Goal: Information Seeking & Learning: Learn about a topic

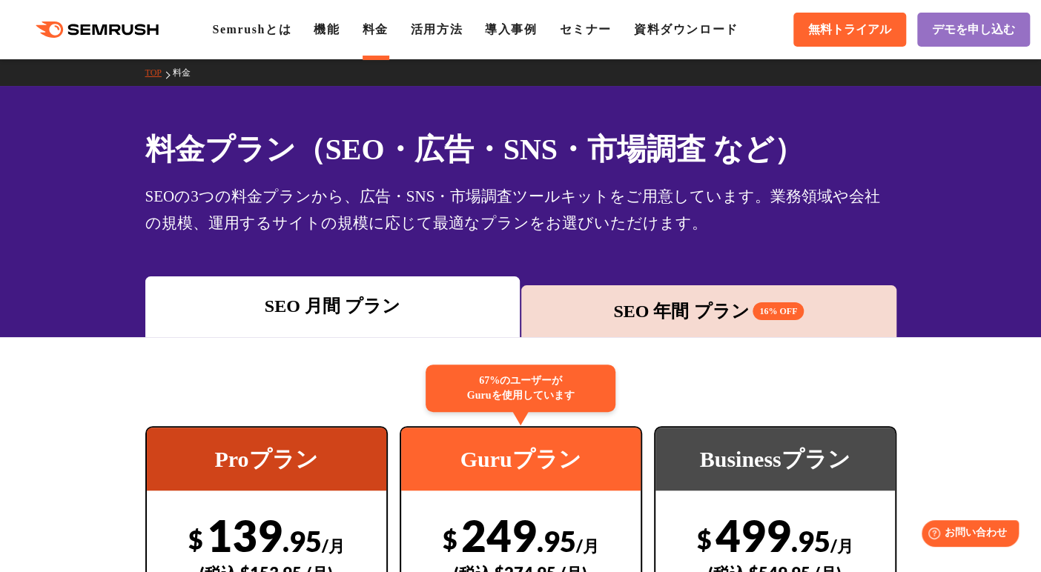
click at [352, 22] on ul "Semrushとは 機能 料金 活用方法 導入事例 セミナー 資料ダウンロード" at bounding box center [486, 30] width 548 height 18
click at [337, 28] on link "機能" at bounding box center [326, 29] width 26 height 13
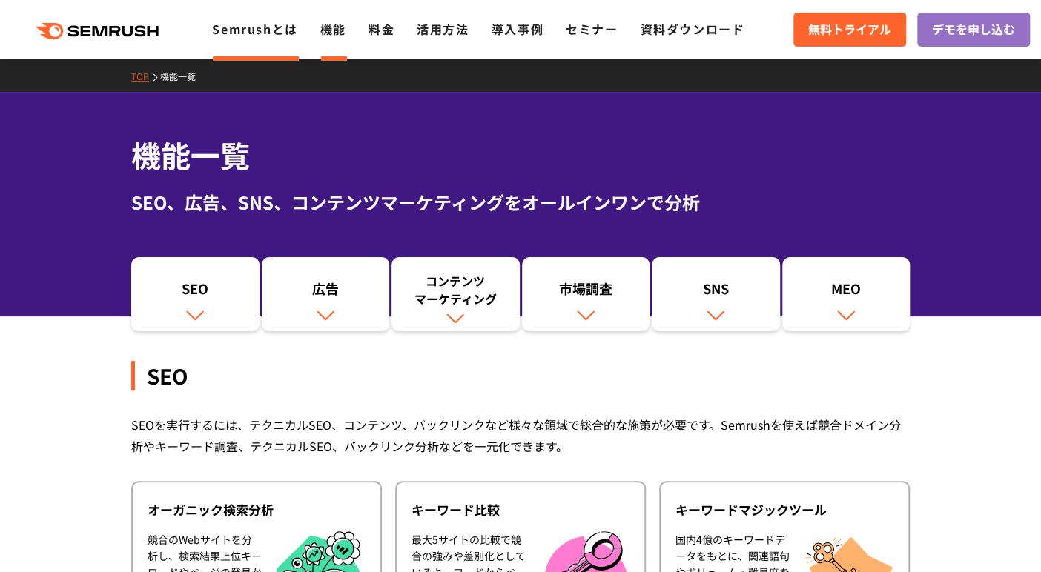
click at [271, 30] on link "Semrushとは" at bounding box center [254, 29] width 85 height 18
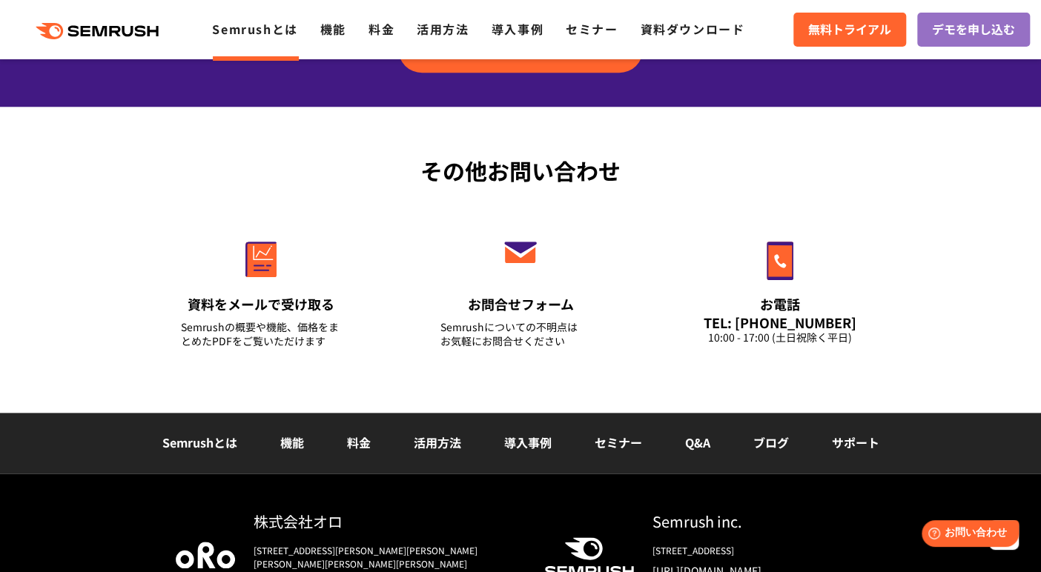
scroll to position [3557, 0]
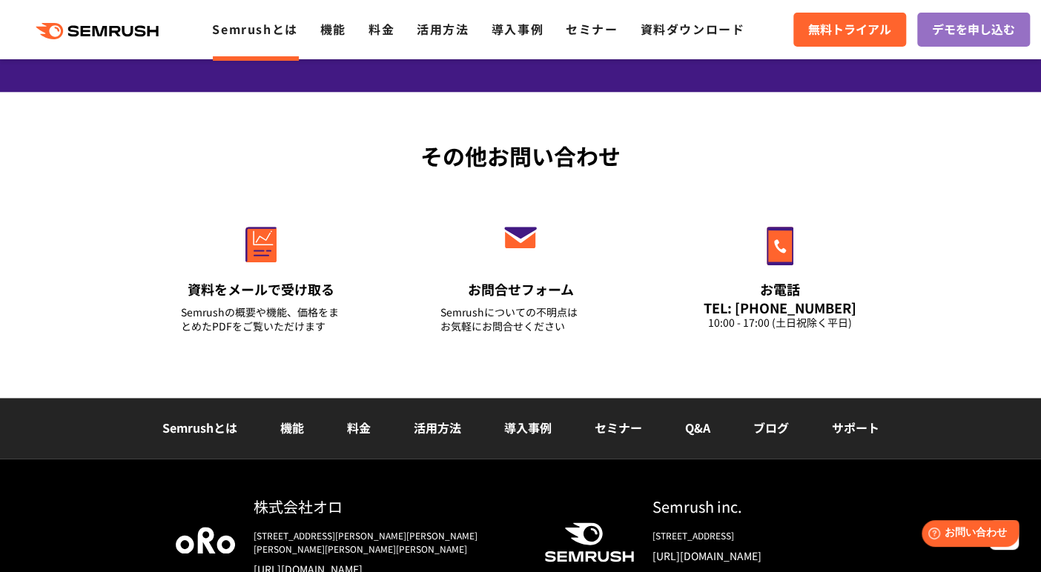
click at [699, 427] on link "Q&A" at bounding box center [697, 428] width 25 height 18
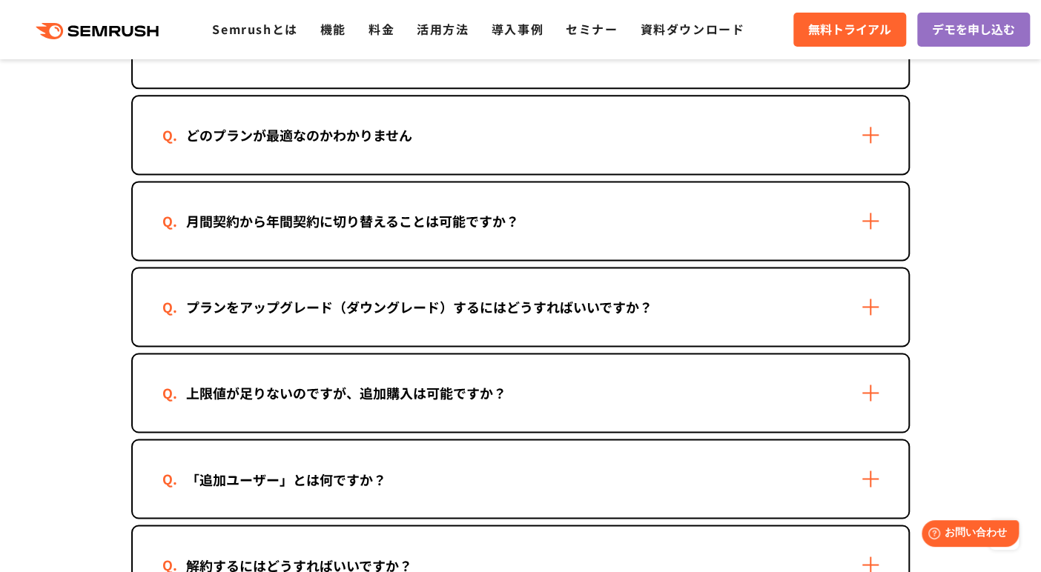
scroll to position [963, 0]
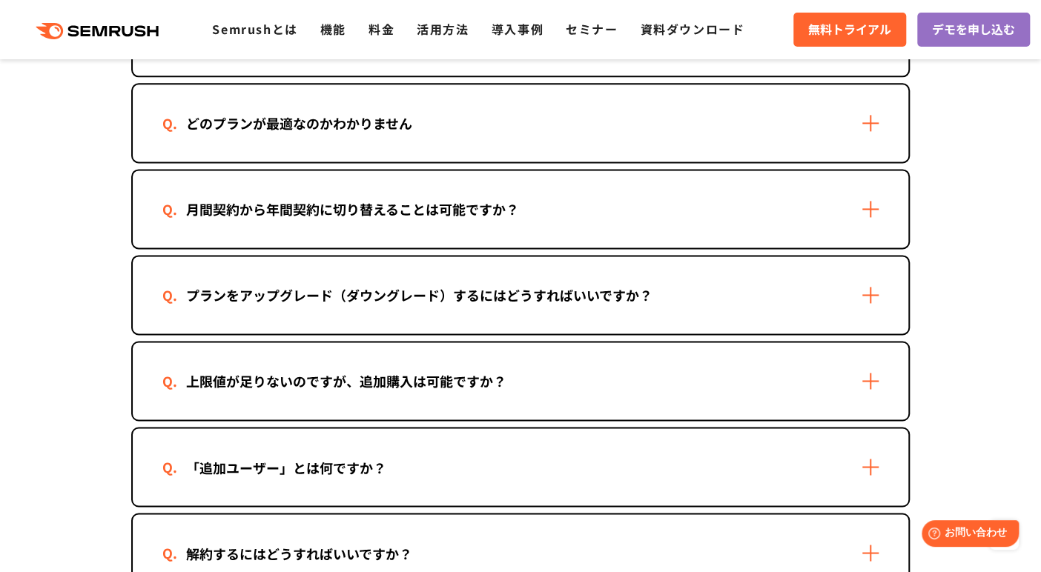
click at [666, 448] on div "「追加ユーザー」とは何ですか？" at bounding box center [520, 466] width 775 height 77
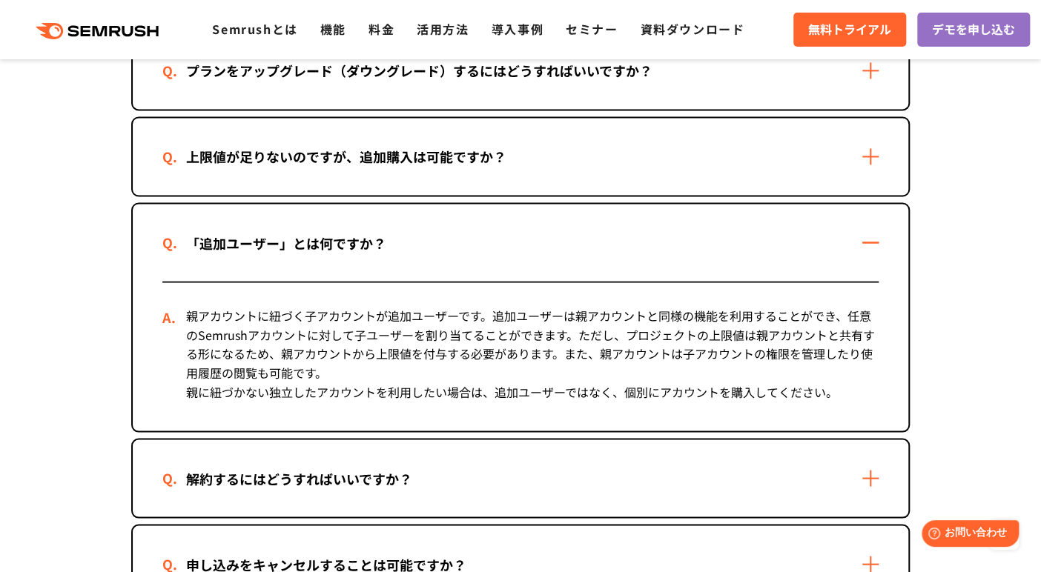
scroll to position [1186, 0]
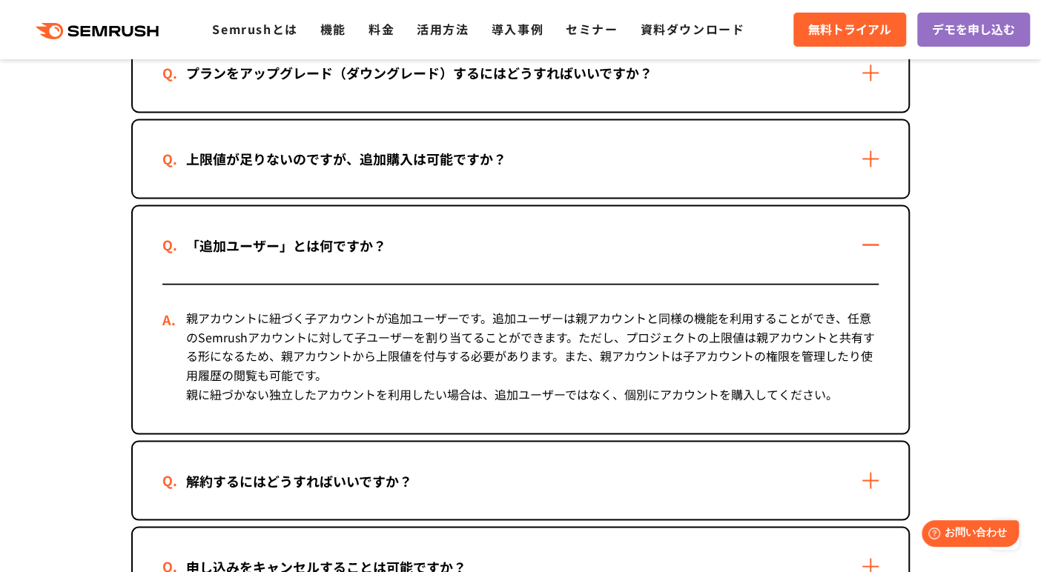
click at [875, 236] on div "「追加ユーザー」とは何ですか？" at bounding box center [520, 244] width 775 height 77
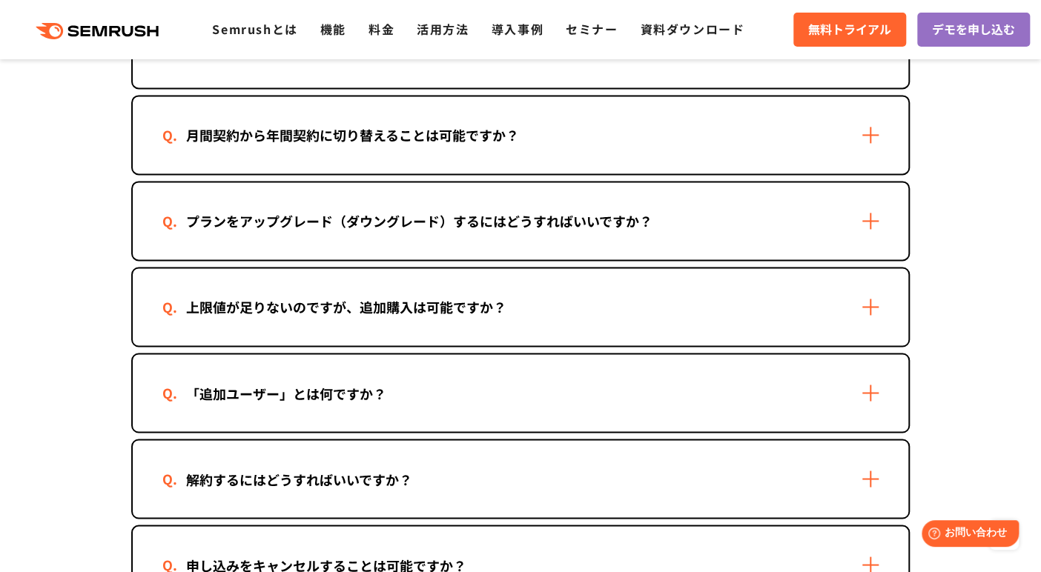
scroll to position [1112, 0]
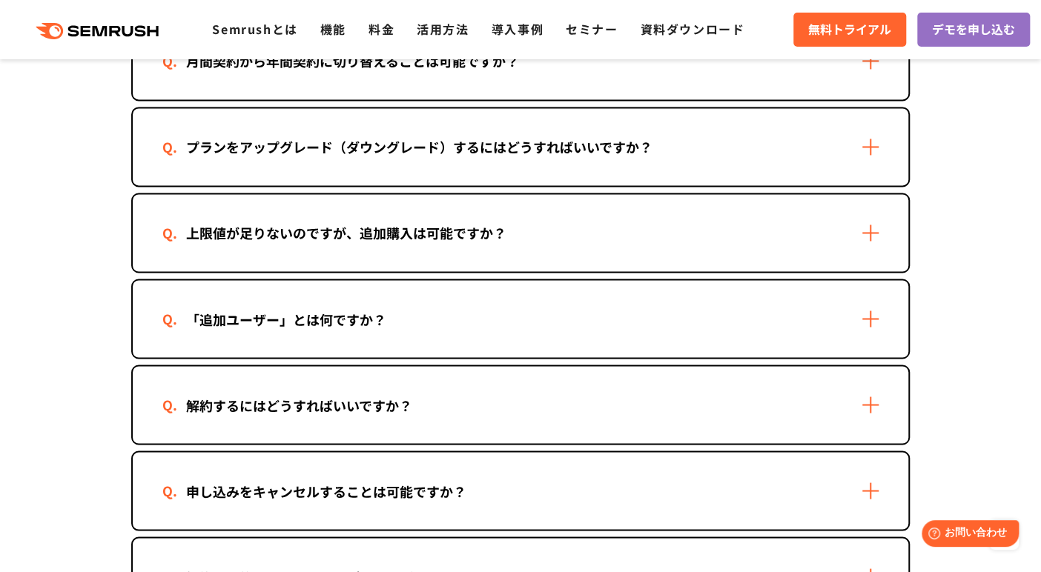
click at [866, 232] on div "上限値が足りないのですが、追加購入は可能ですか？" at bounding box center [520, 232] width 775 height 77
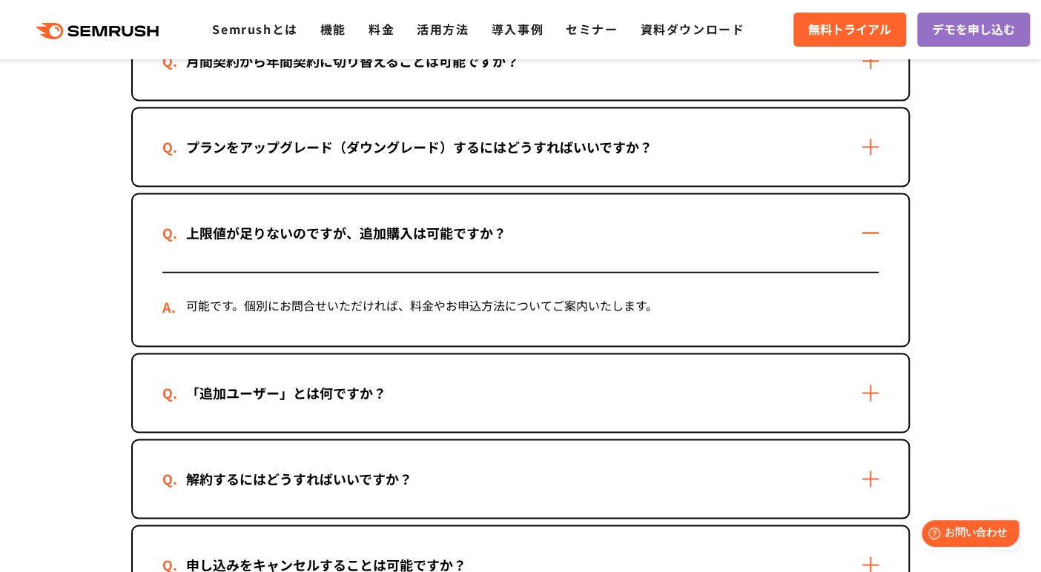
click at [866, 232] on div "上限値が足りないのですが、追加購入は可能ですか？" at bounding box center [520, 232] width 775 height 77
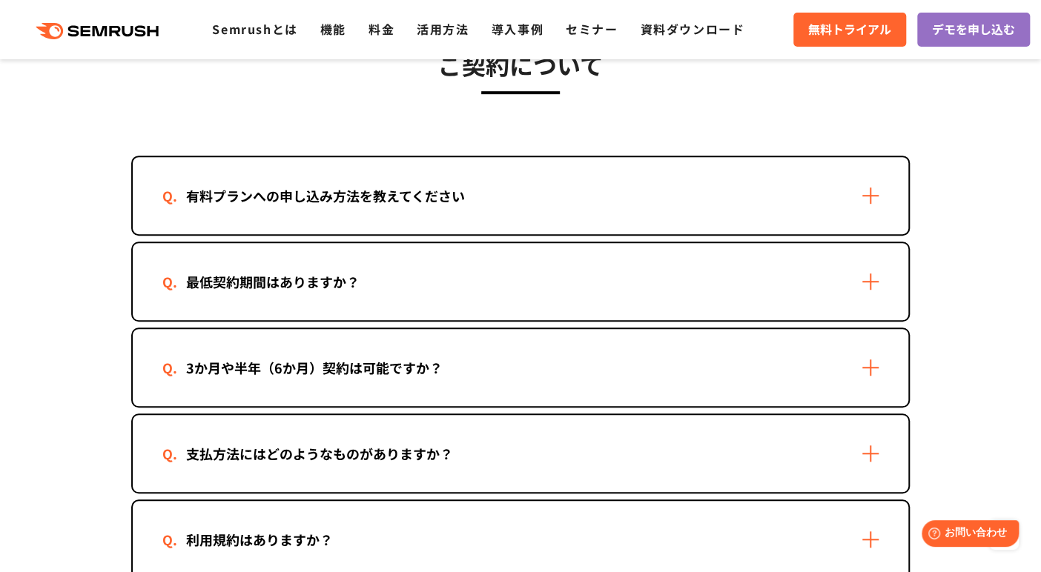
scroll to position [371, 0]
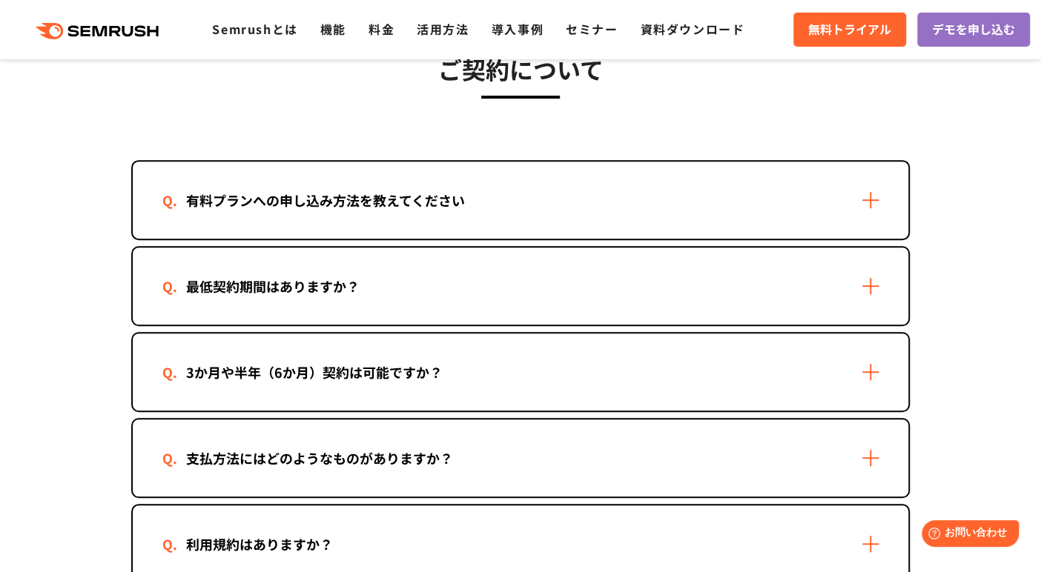
click at [867, 191] on div "有料プランへの申し込み方法を教えてください" at bounding box center [520, 200] width 775 height 77
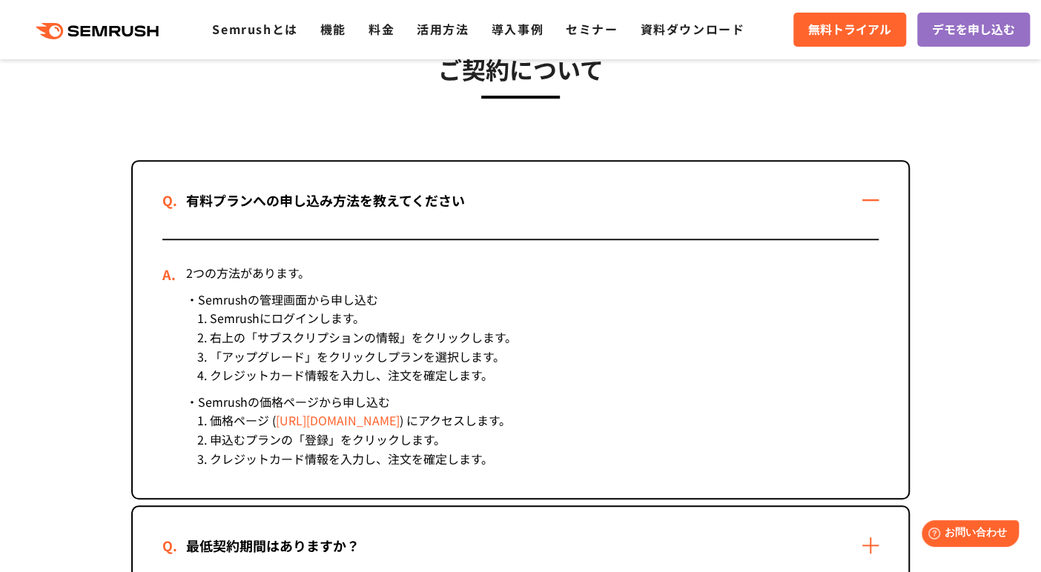
click at [872, 200] on div "有料プランへの申し込み方法を教えてください" at bounding box center [520, 200] width 775 height 77
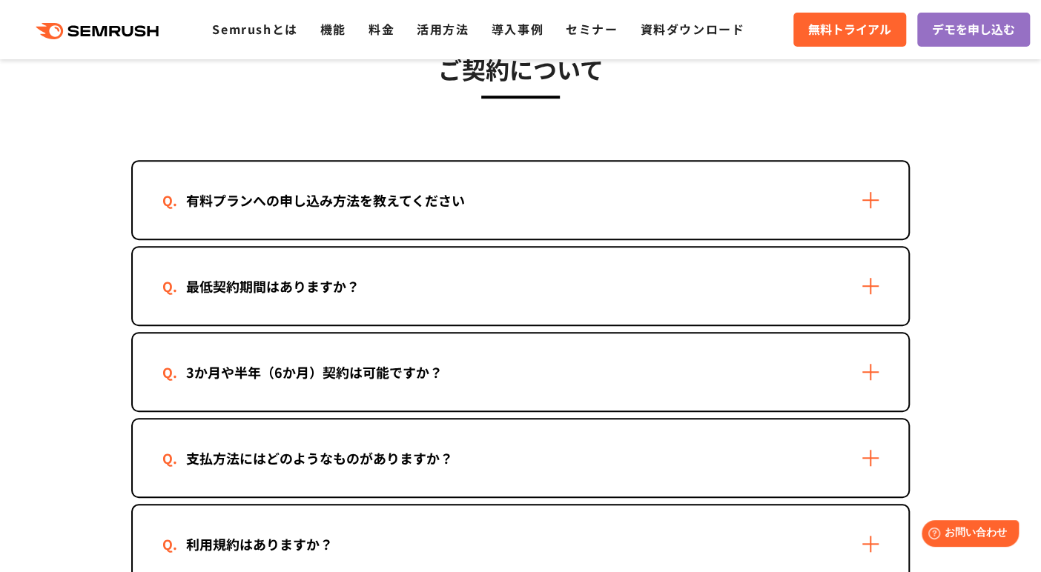
click at [870, 278] on div "最低契約期間はありますか？" at bounding box center [520, 286] width 775 height 77
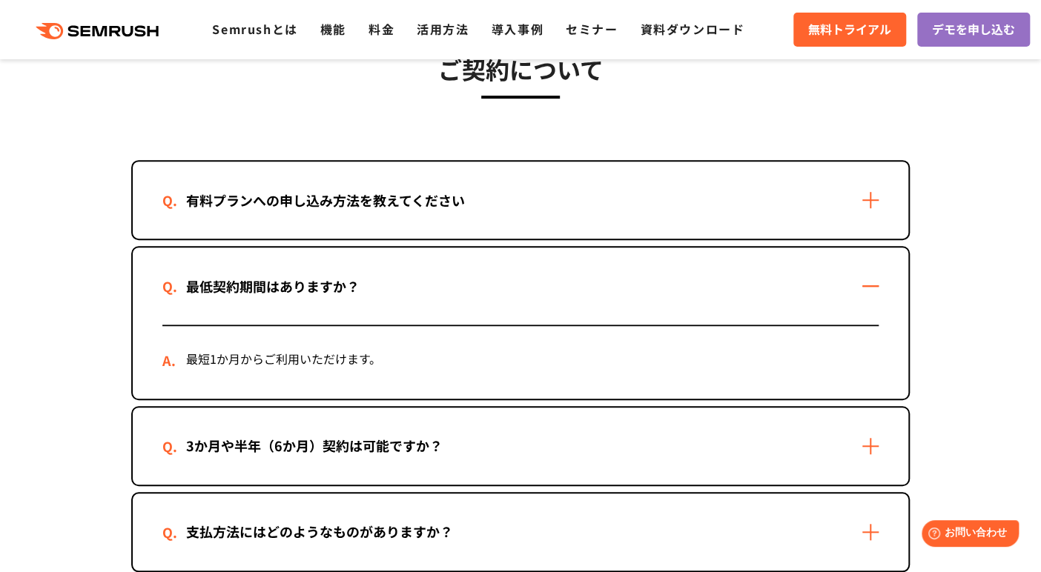
click at [870, 278] on div "最低契約期間はありますか？" at bounding box center [520, 286] width 775 height 77
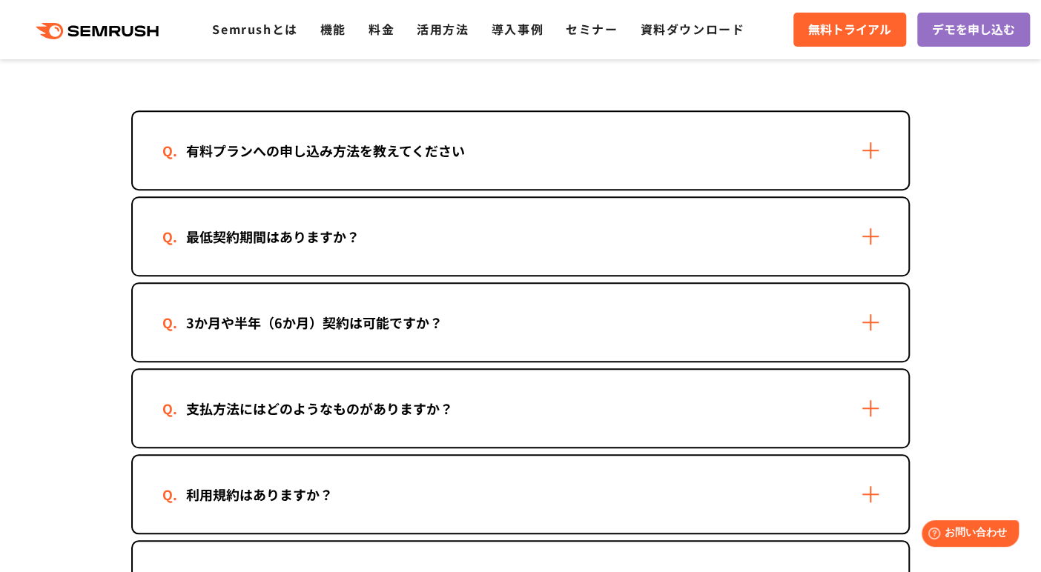
scroll to position [445, 0]
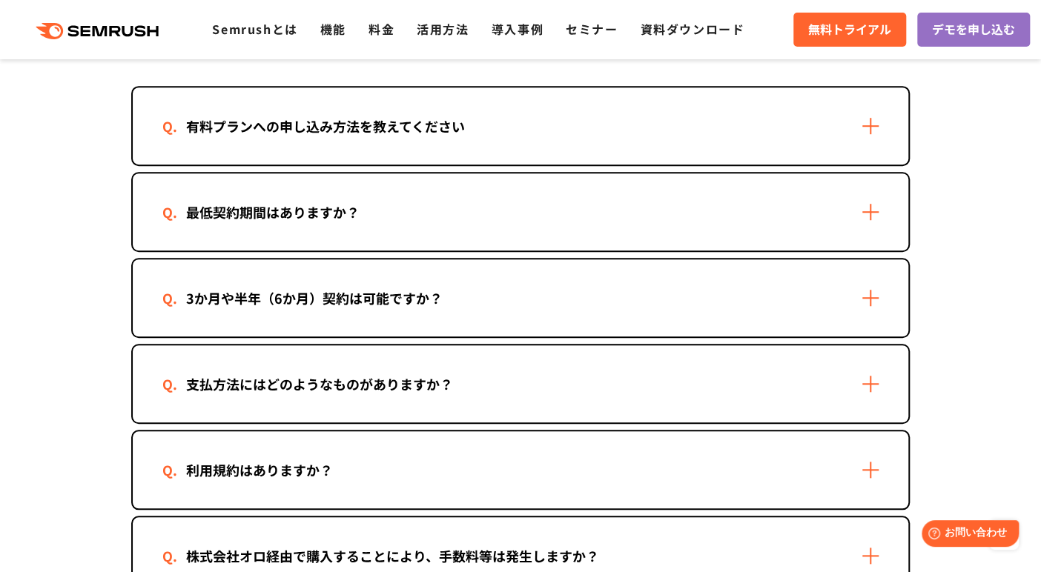
click at [874, 300] on div "3か月や半年（6か月）契約は可能ですか？" at bounding box center [520, 297] width 775 height 77
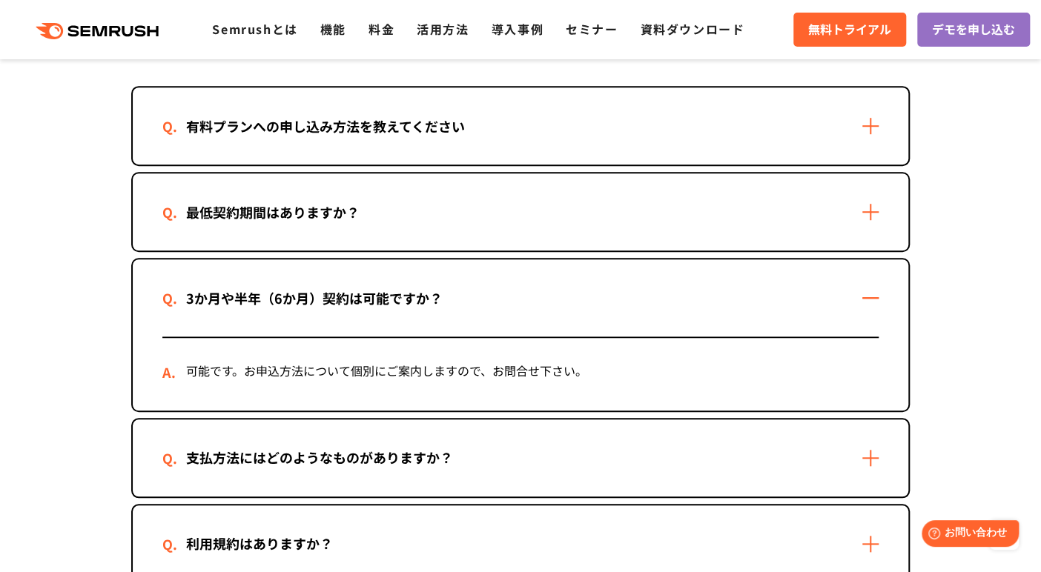
click at [874, 300] on div "3か月や半年（6か月）契約は可能ですか？" at bounding box center [520, 297] width 775 height 77
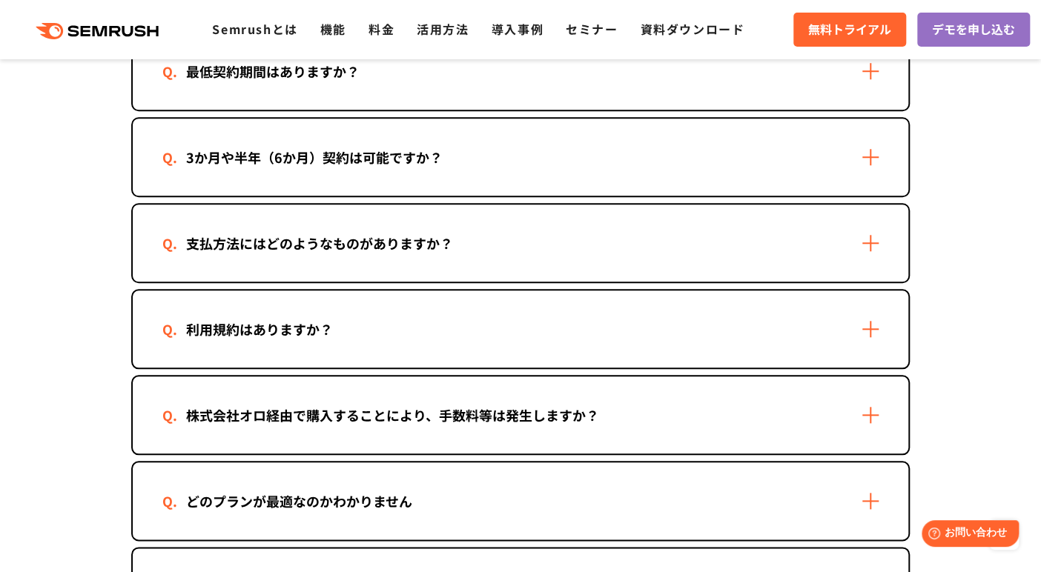
scroll to position [593, 0]
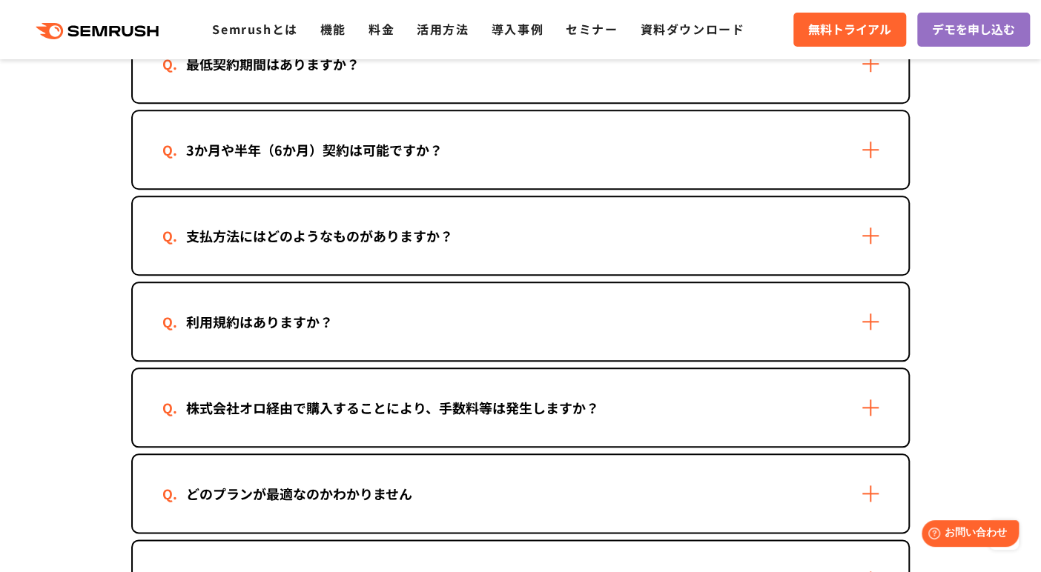
click at [870, 230] on div "支払方法にはどのようなものがありますか？" at bounding box center [520, 235] width 775 height 77
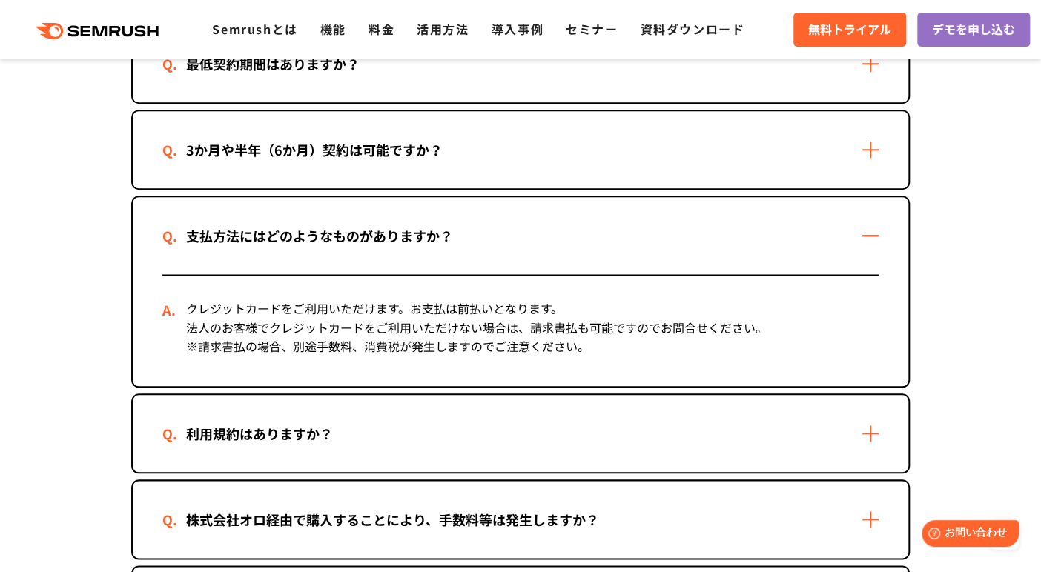
click at [870, 230] on div "支払方法にはどのようなものがありますか？" at bounding box center [520, 235] width 775 height 77
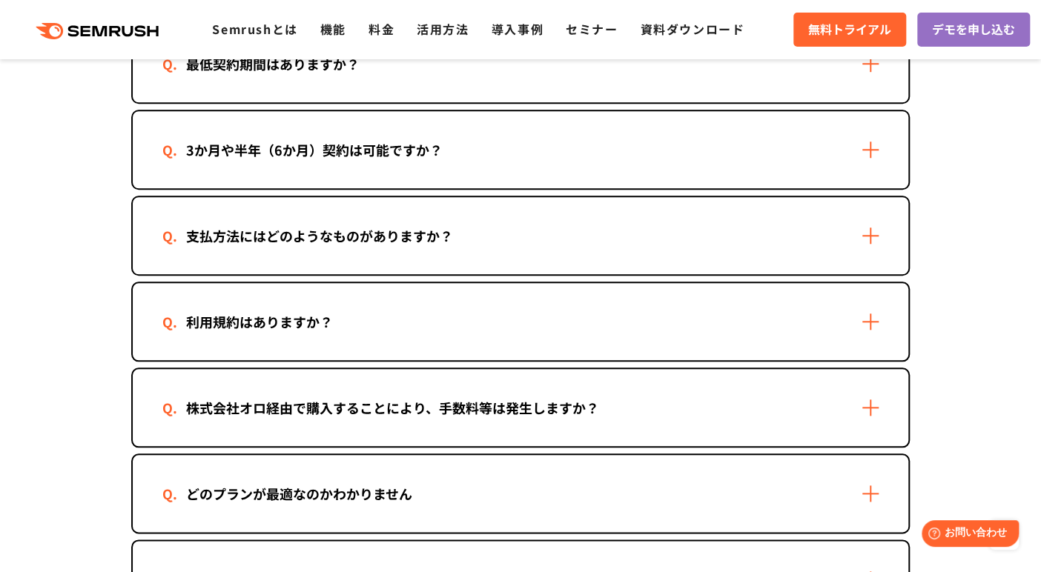
click at [863, 312] on div "利用規約はありますか？" at bounding box center [520, 321] width 775 height 77
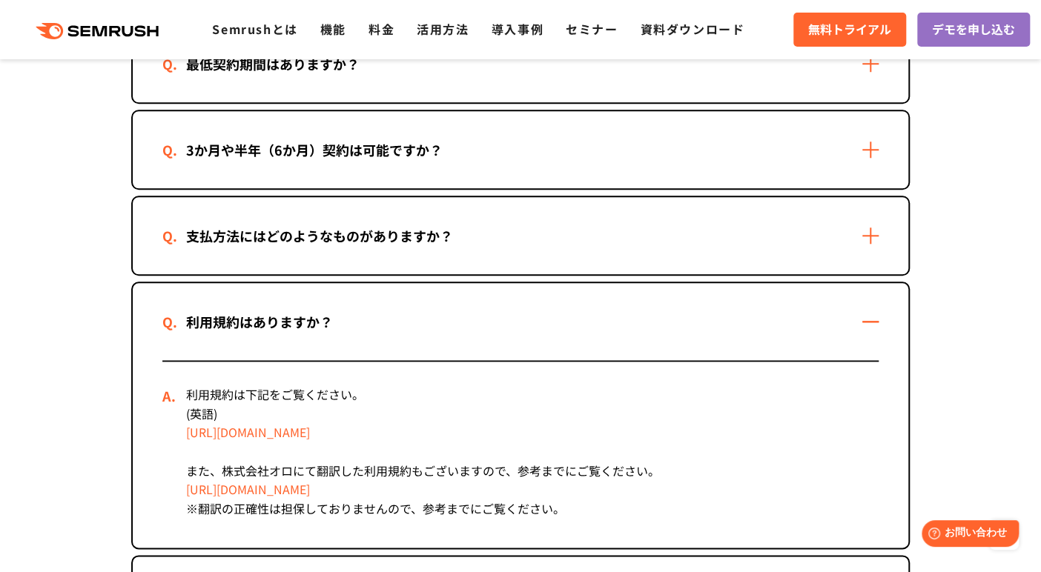
click at [863, 312] on div "利用規約はありますか？" at bounding box center [520, 321] width 775 height 77
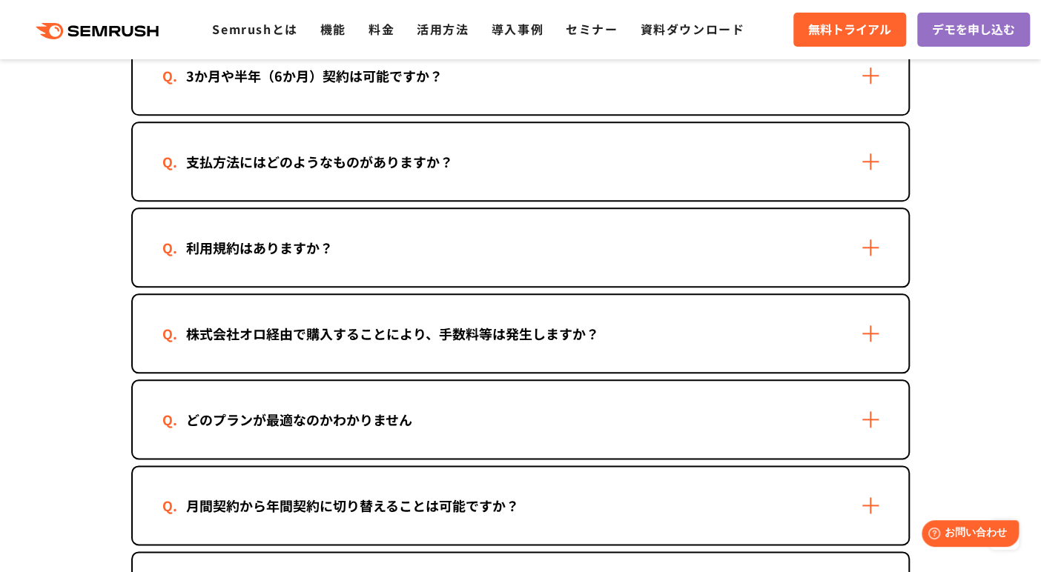
scroll to position [741, 0]
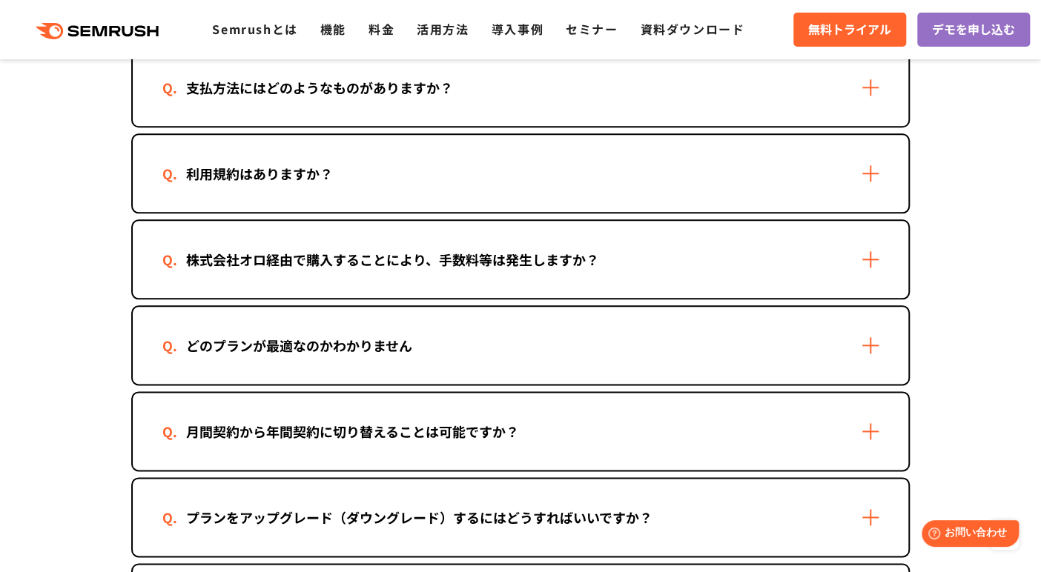
click at [871, 254] on div "株式会社オロ経由で購入することにより、手数料等は発生しますか？" at bounding box center [520, 259] width 775 height 77
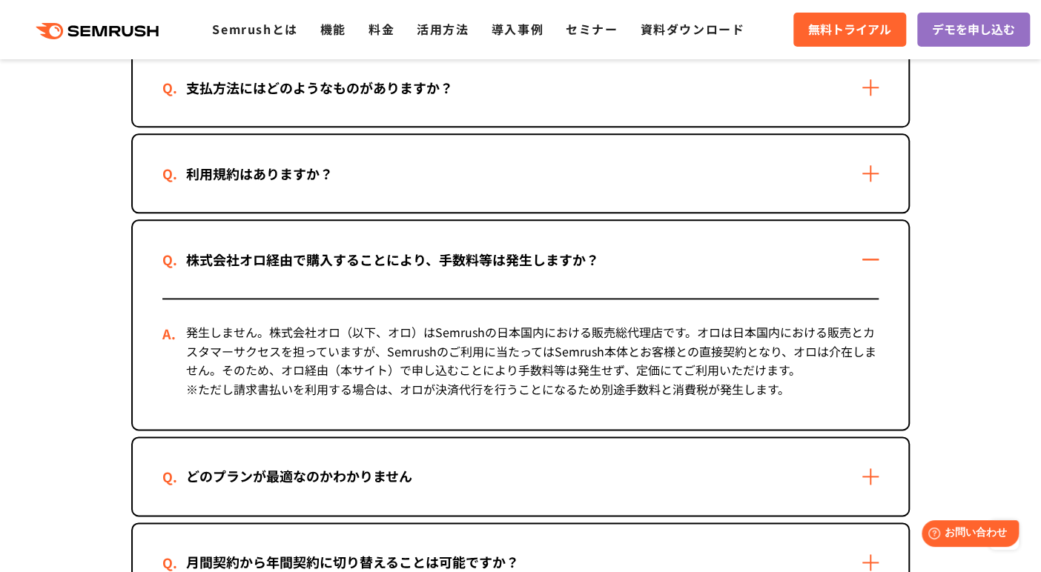
click at [871, 254] on div "株式会社オロ経由で購入することにより、手数料等は発生しますか？" at bounding box center [520, 259] width 775 height 77
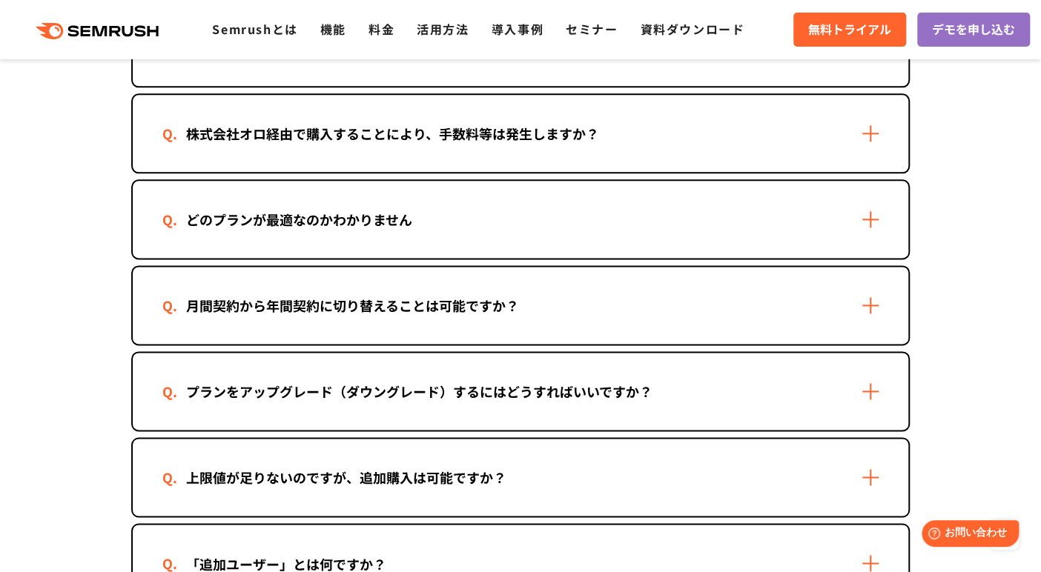
scroll to position [889, 0]
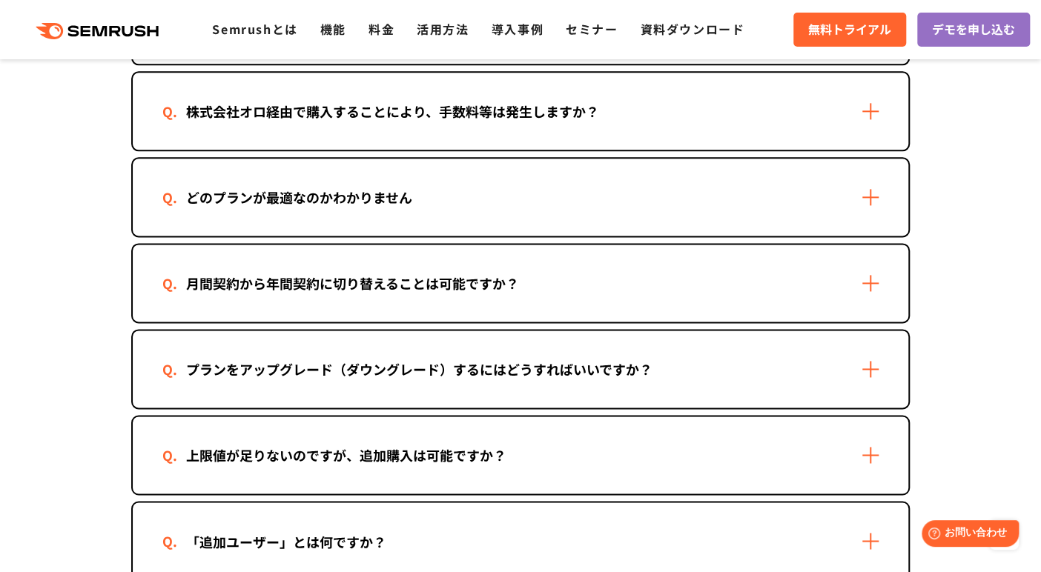
click at [865, 201] on div "どのプランが最適なのかわかりません" at bounding box center [520, 197] width 775 height 77
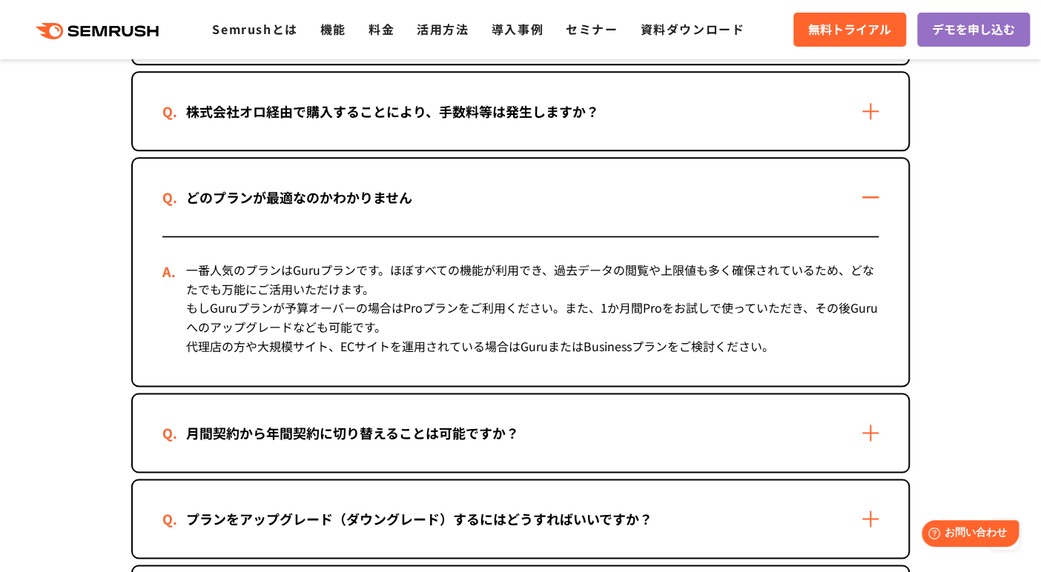
click at [865, 201] on div "どのプランが最適なのかわかりません" at bounding box center [520, 197] width 775 height 77
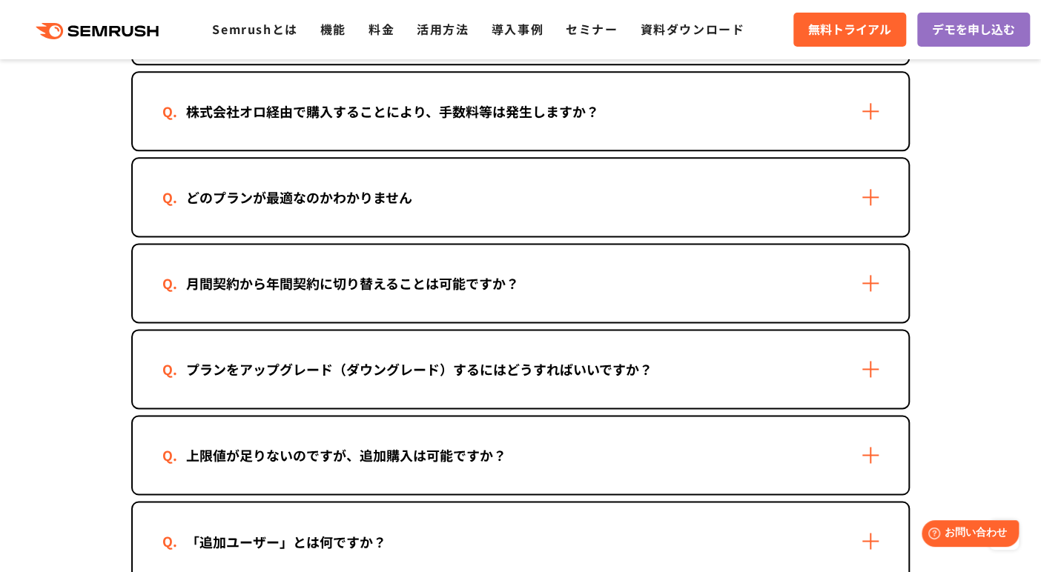
click at [867, 273] on div "月間契約から年間契約に切り替えることは可能ですか？" at bounding box center [520, 283] width 775 height 77
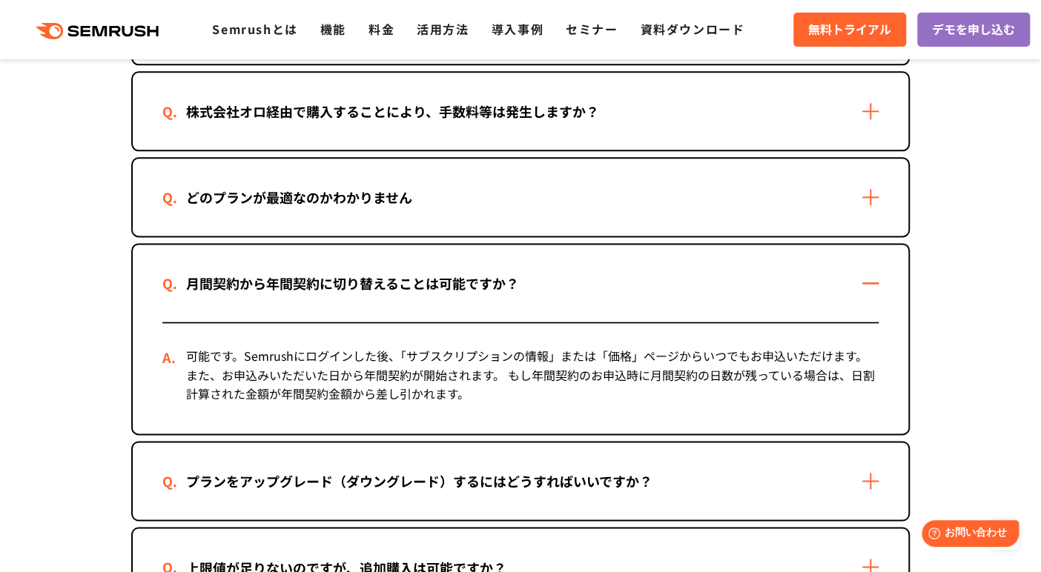
click at [867, 273] on div "月間契約から年間契約に切り替えることは可能ですか？" at bounding box center [520, 283] width 775 height 77
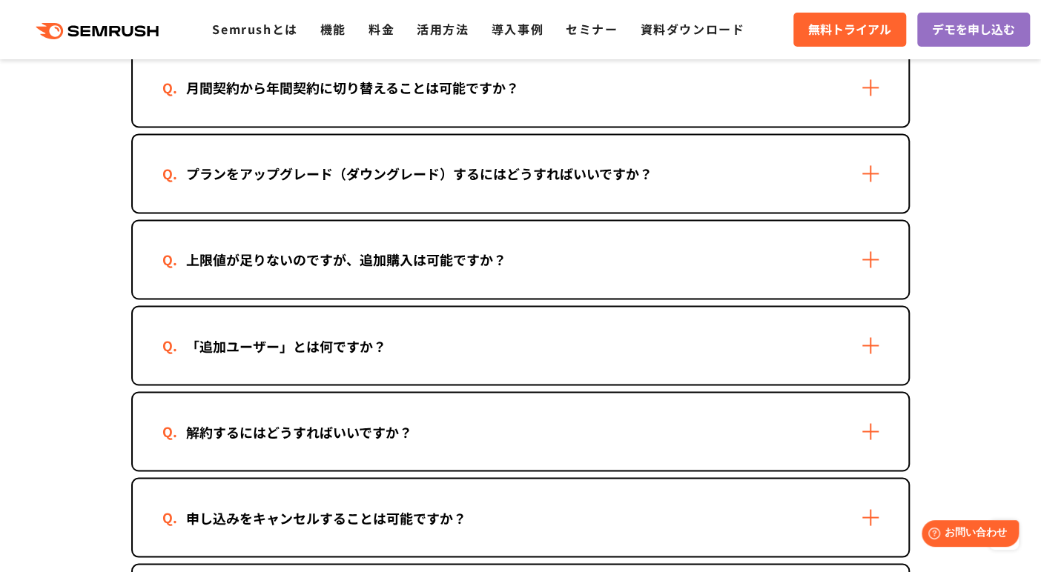
scroll to position [1112, 0]
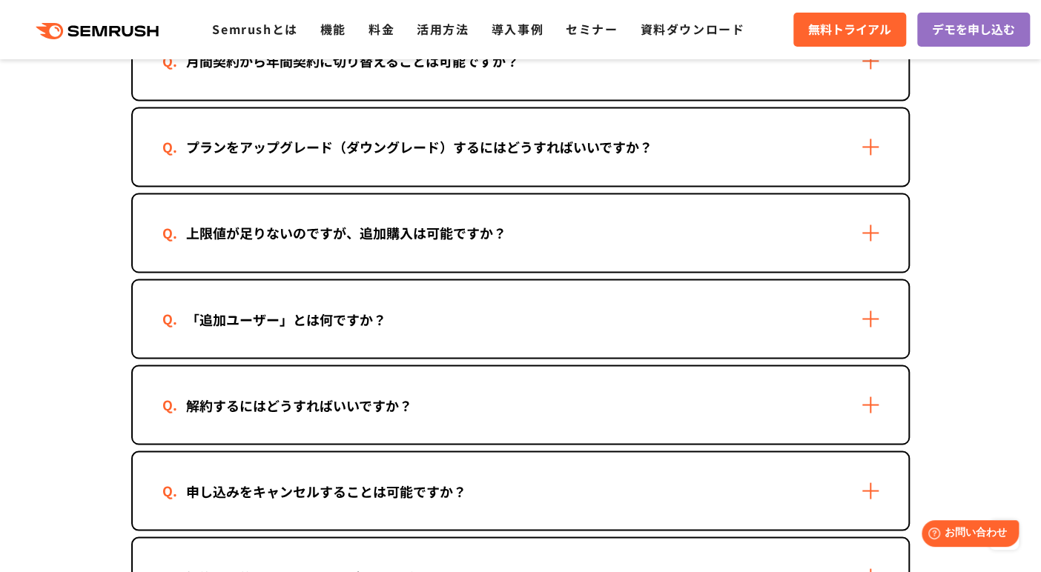
click at [871, 228] on div "上限値が足りないのですが、追加購入は可能ですか？" at bounding box center [520, 232] width 775 height 77
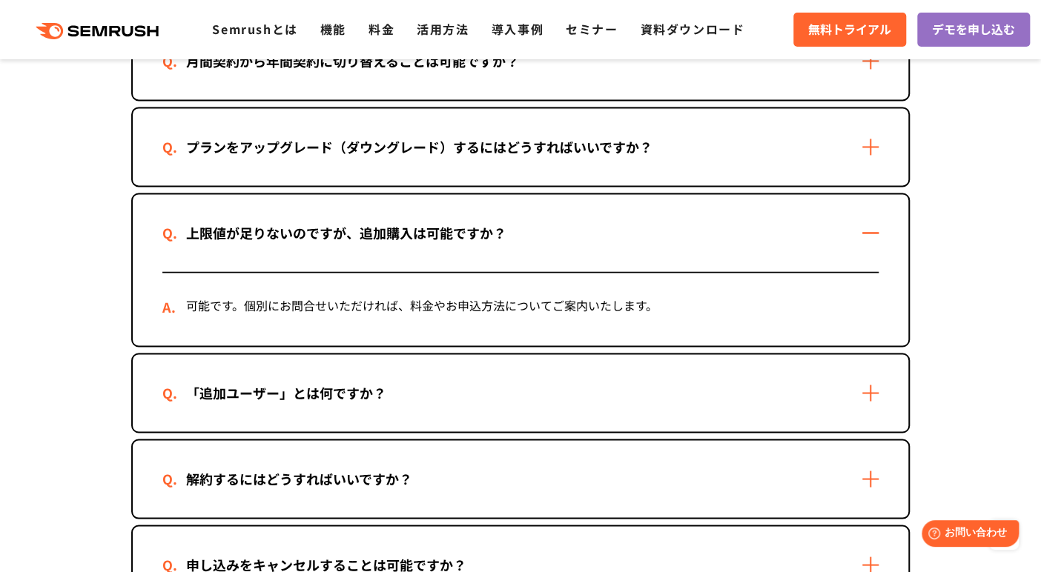
click at [871, 228] on div "上限値が足りないのですが、追加購入は可能ですか？" at bounding box center [520, 232] width 775 height 77
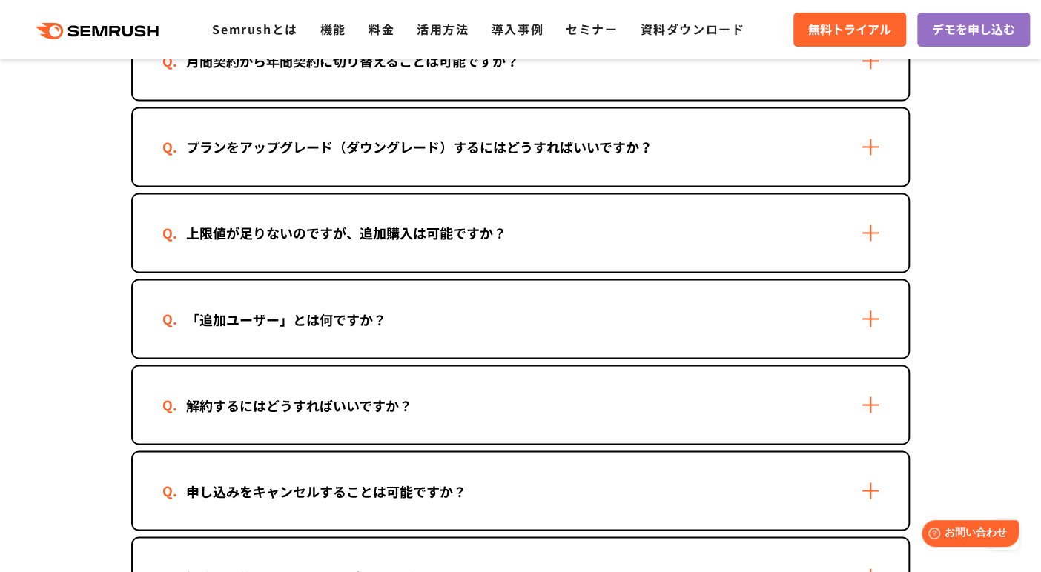
scroll to position [1186, 0]
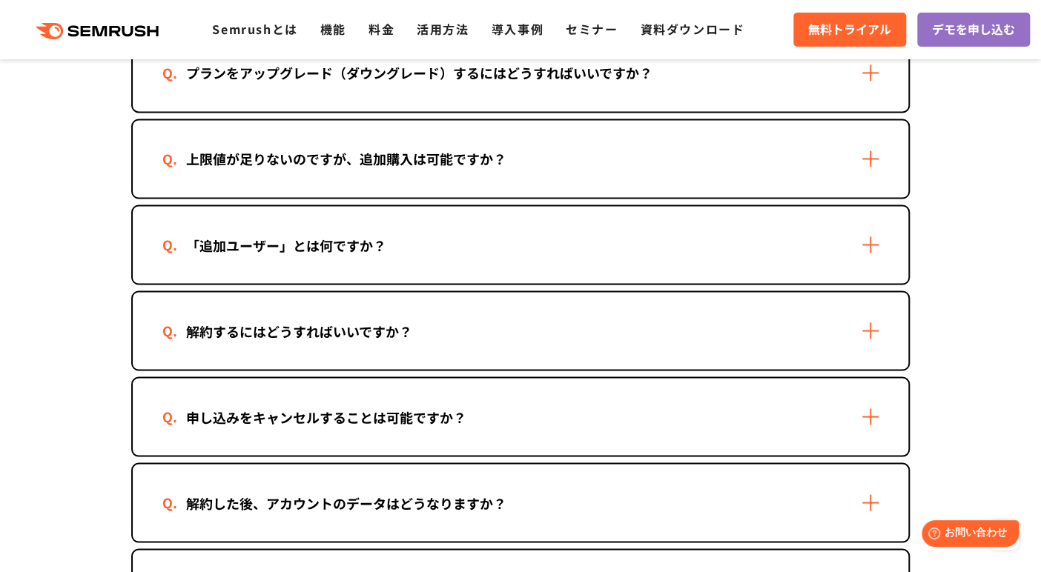
click at [872, 241] on div "「追加ユーザー」とは何ですか？" at bounding box center [520, 244] width 775 height 77
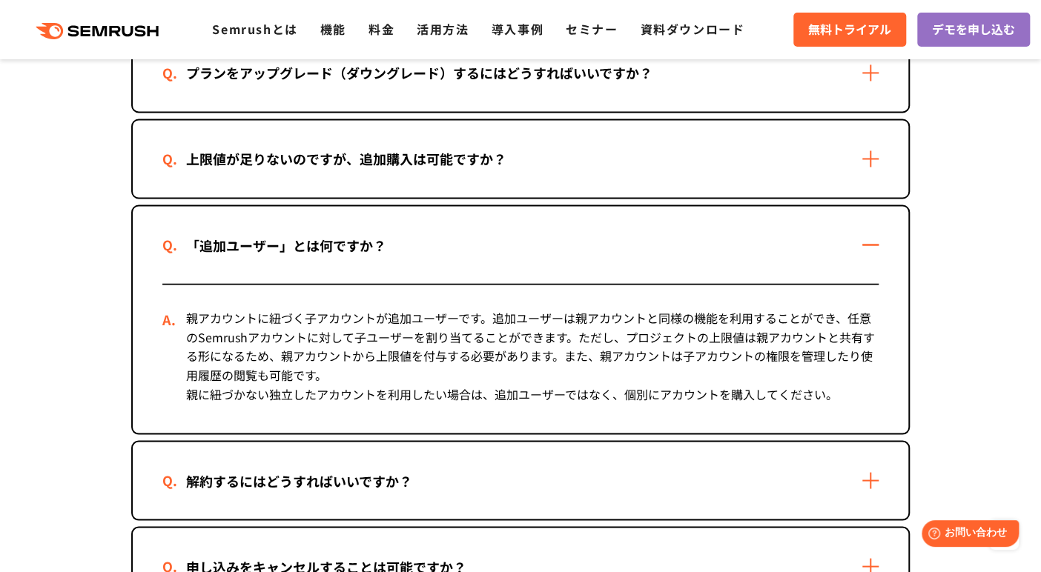
click at [872, 241] on div "「追加ユーザー」とは何ですか？" at bounding box center [520, 244] width 775 height 77
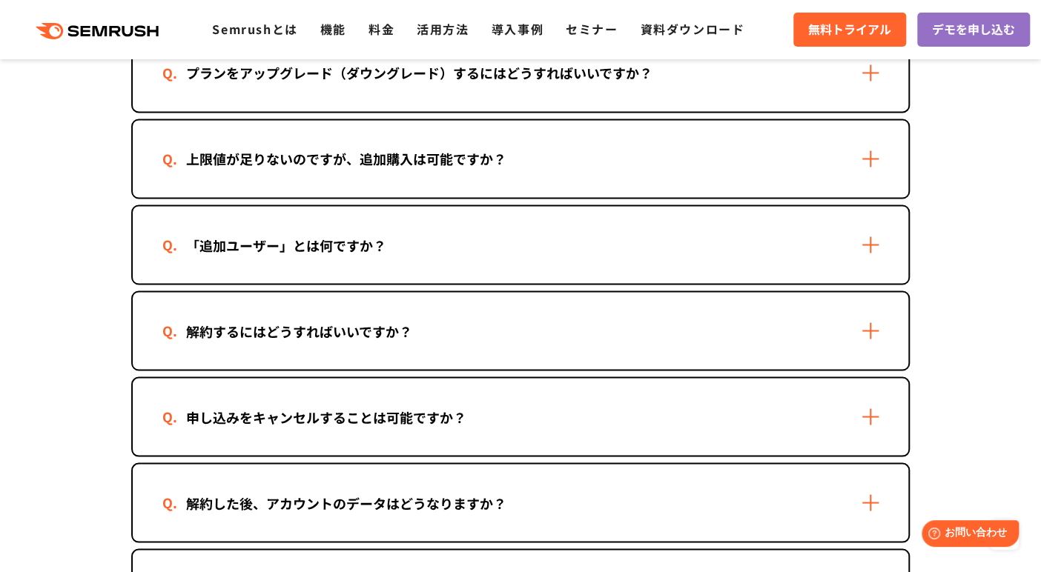
scroll to position [1260, 0]
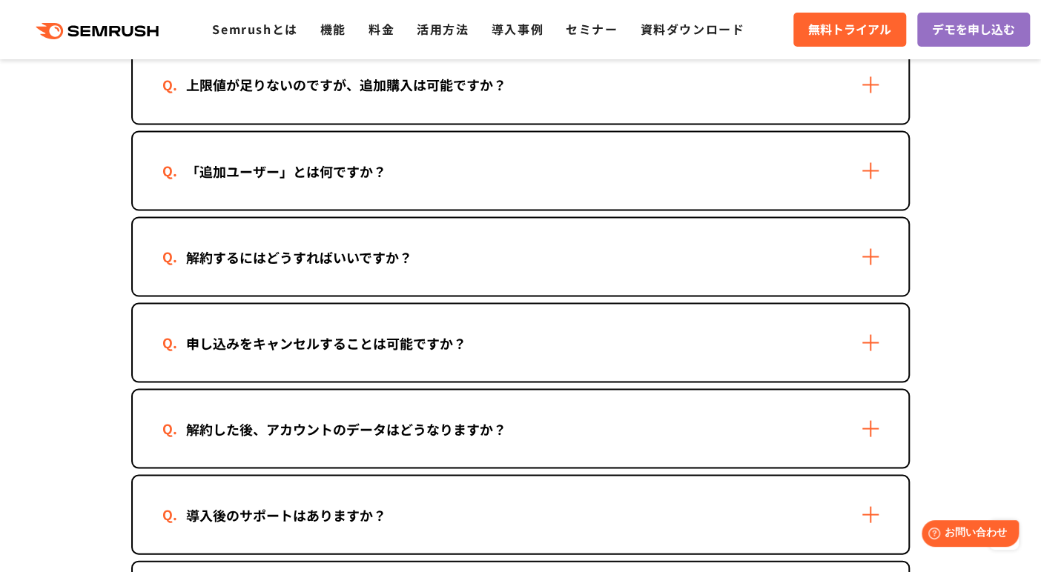
click at [869, 249] on div "解約するにはどうすればいいですか？" at bounding box center [520, 256] width 775 height 77
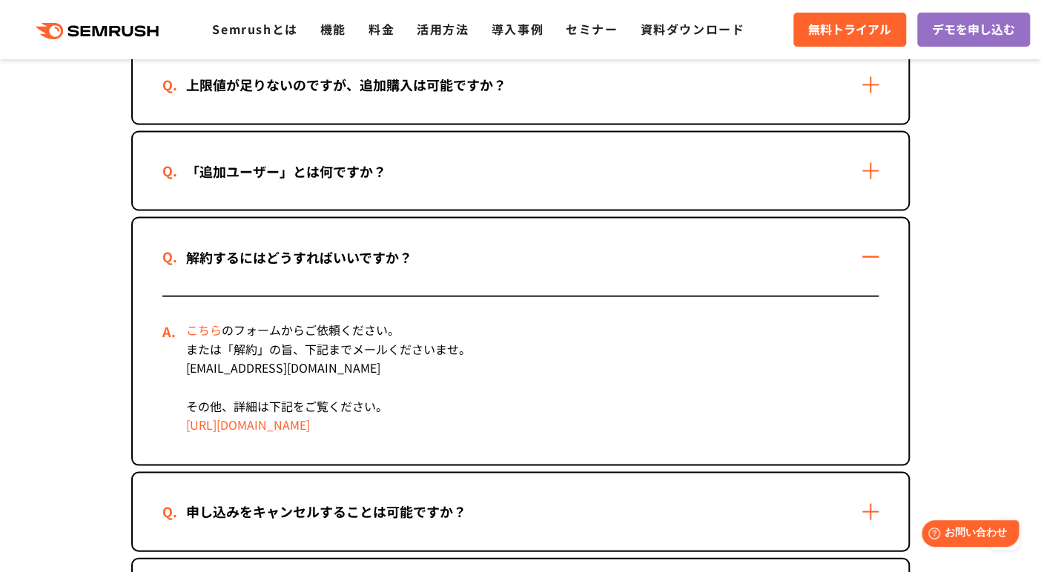
click at [869, 249] on div "解約するにはどうすればいいですか？" at bounding box center [520, 256] width 775 height 77
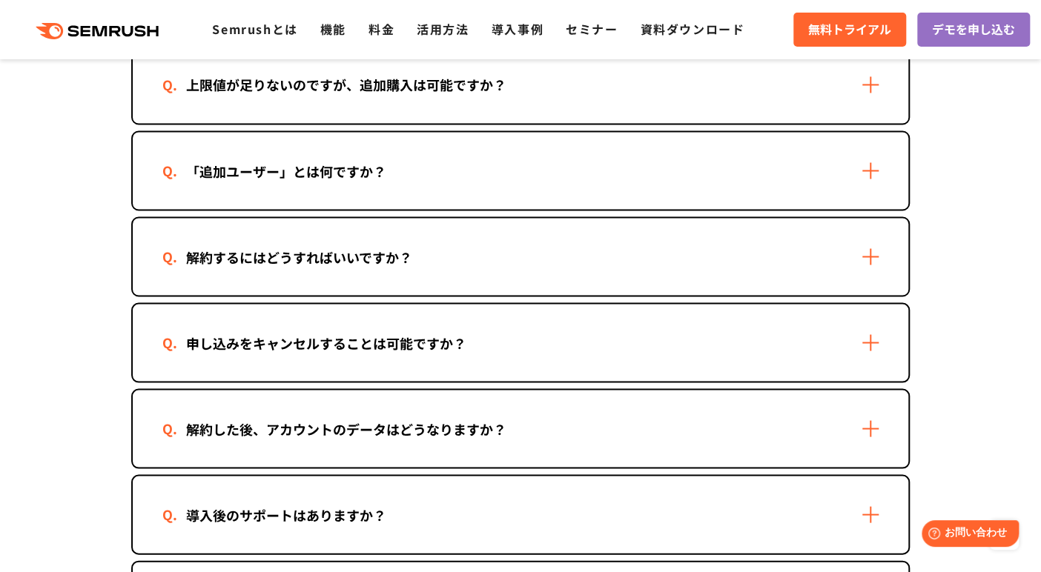
click at [866, 328] on div "申し込みをキャンセルすることは可能ですか？" at bounding box center [520, 342] width 775 height 77
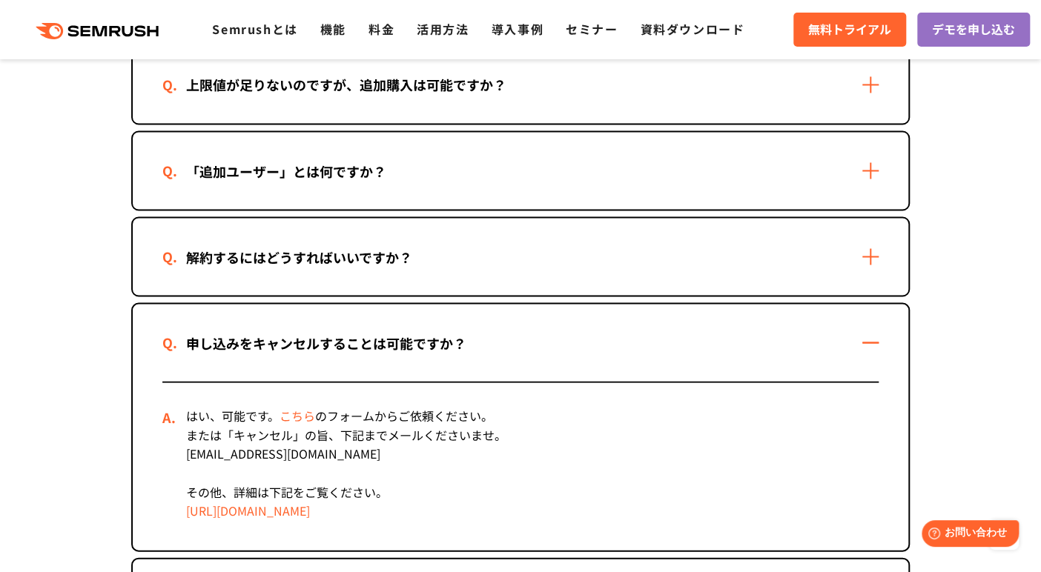
click at [866, 331] on div "申し込みをキャンセルすることは可能ですか？" at bounding box center [520, 342] width 775 height 77
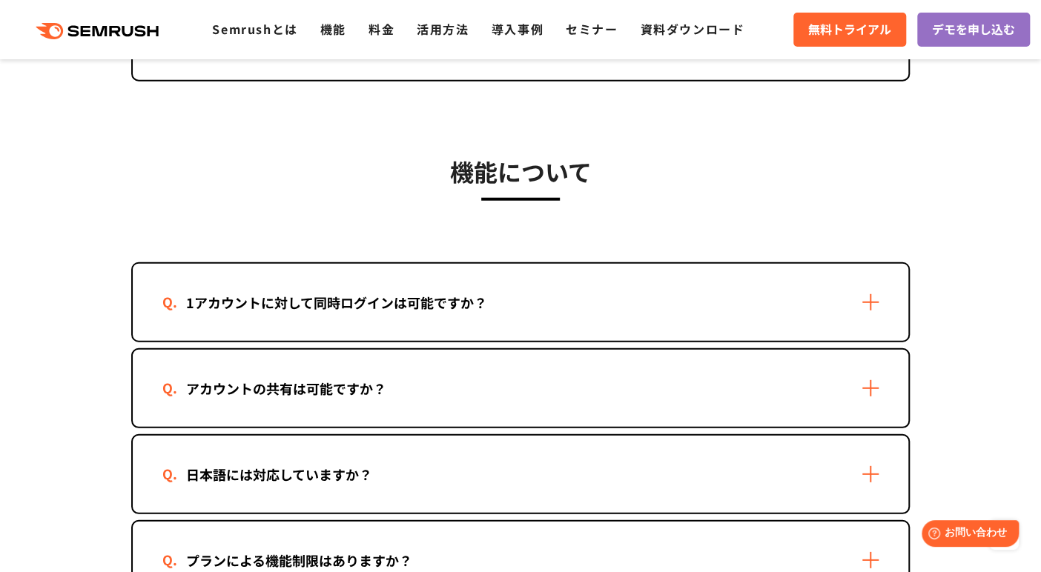
scroll to position [1927, 0]
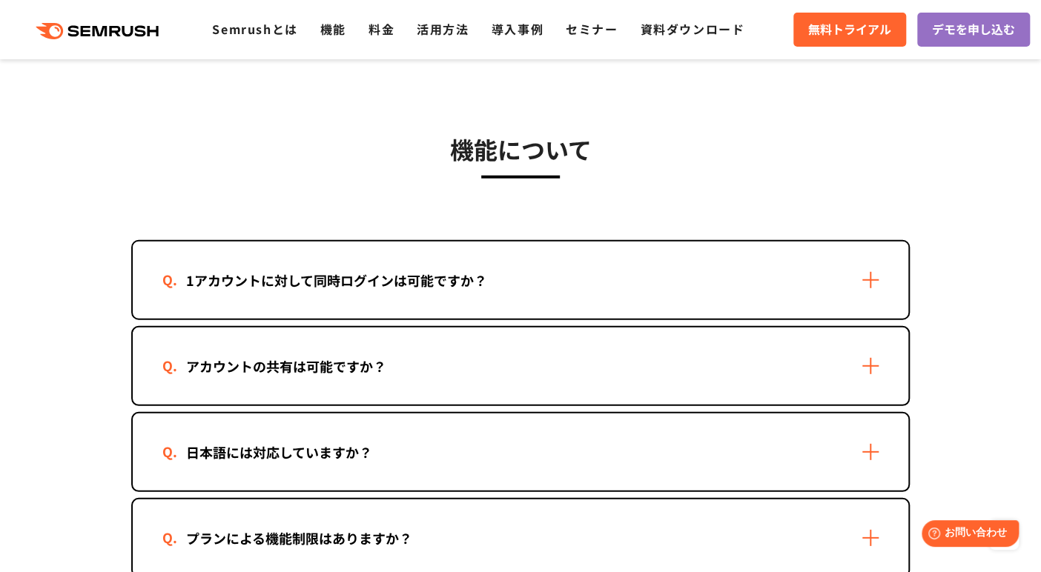
click at [871, 278] on div "1アカウントに対して同時ログインは可能ですか？" at bounding box center [520, 280] width 775 height 77
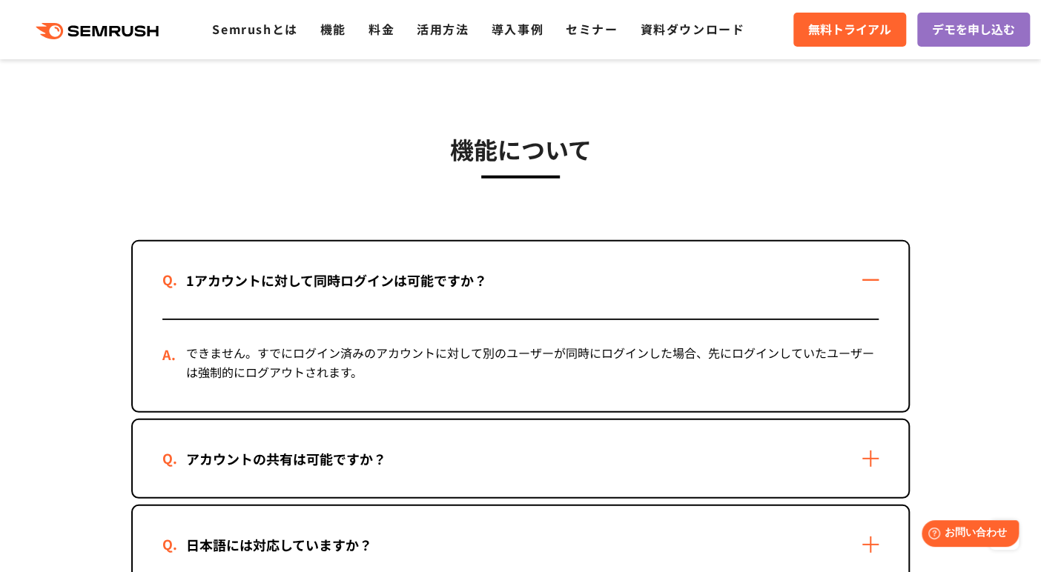
click at [871, 278] on div "1アカウントに対して同時ログインは可能ですか？" at bounding box center [520, 280] width 775 height 77
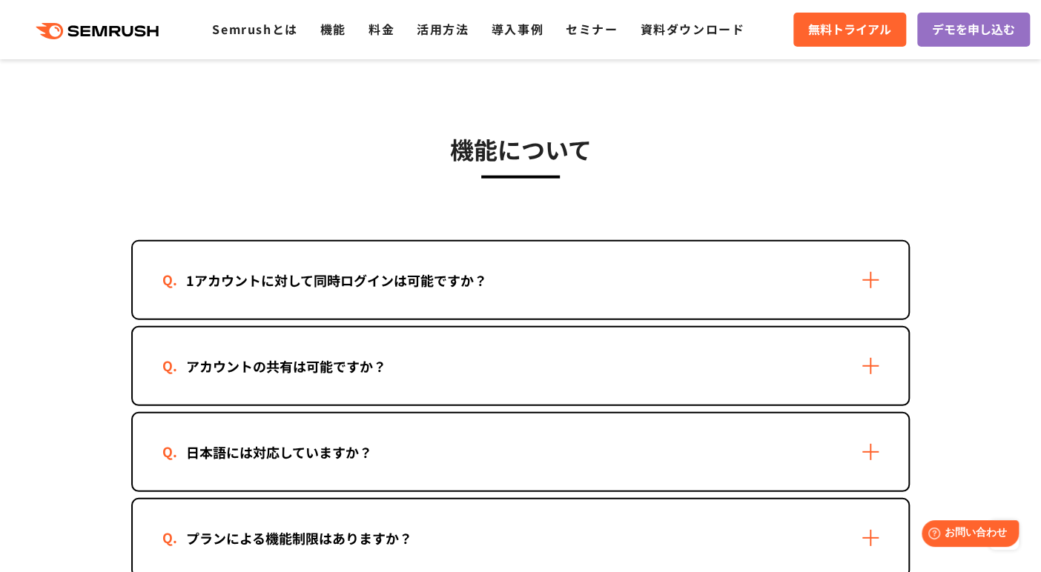
click at [871, 355] on div "アカウントの共有は可能ですか？" at bounding box center [520, 366] width 775 height 77
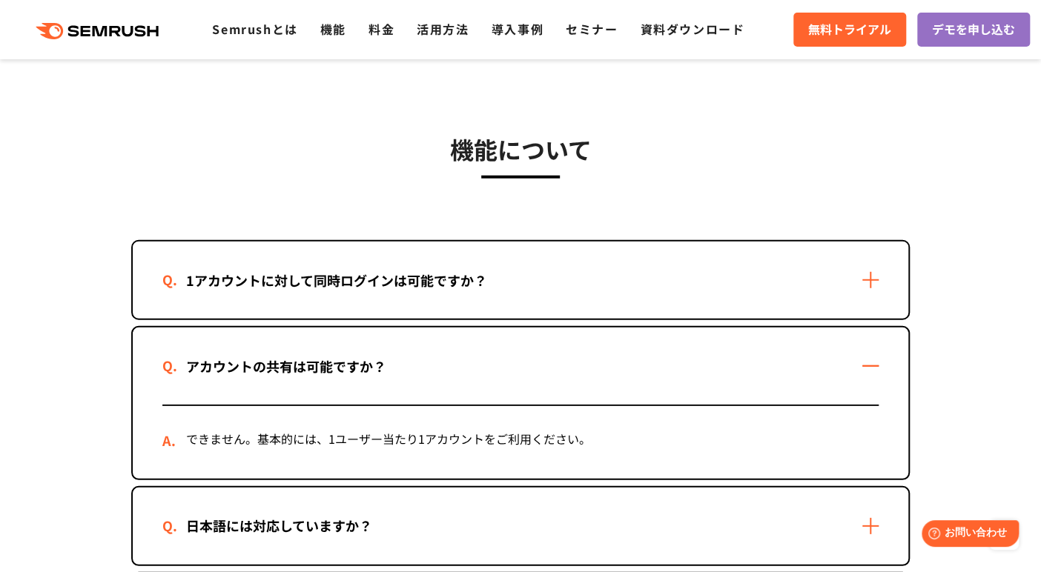
click at [871, 355] on div "アカウントの共有は可能ですか？" at bounding box center [520, 366] width 775 height 77
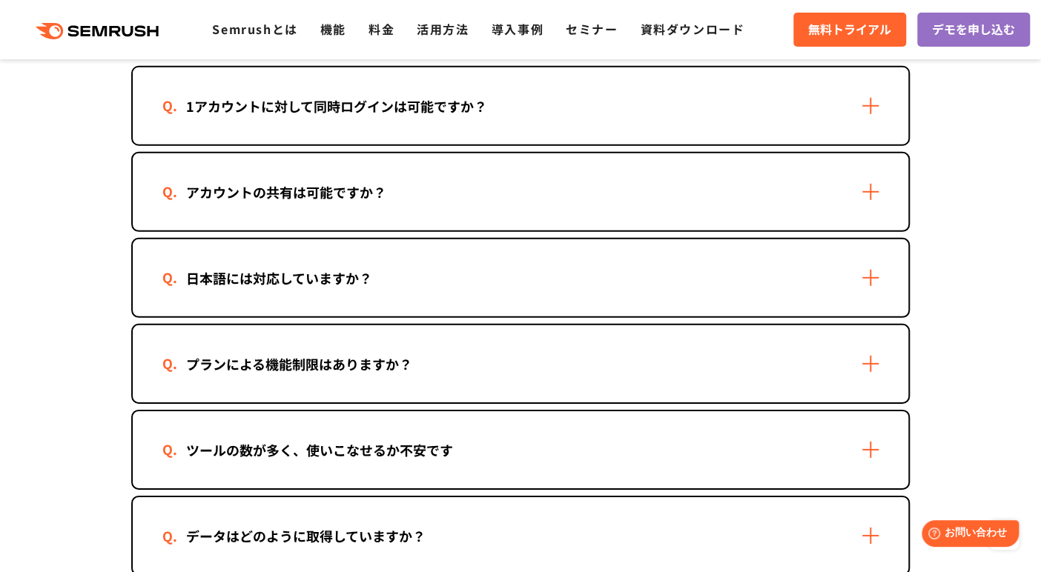
scroll to position [2075, 0]
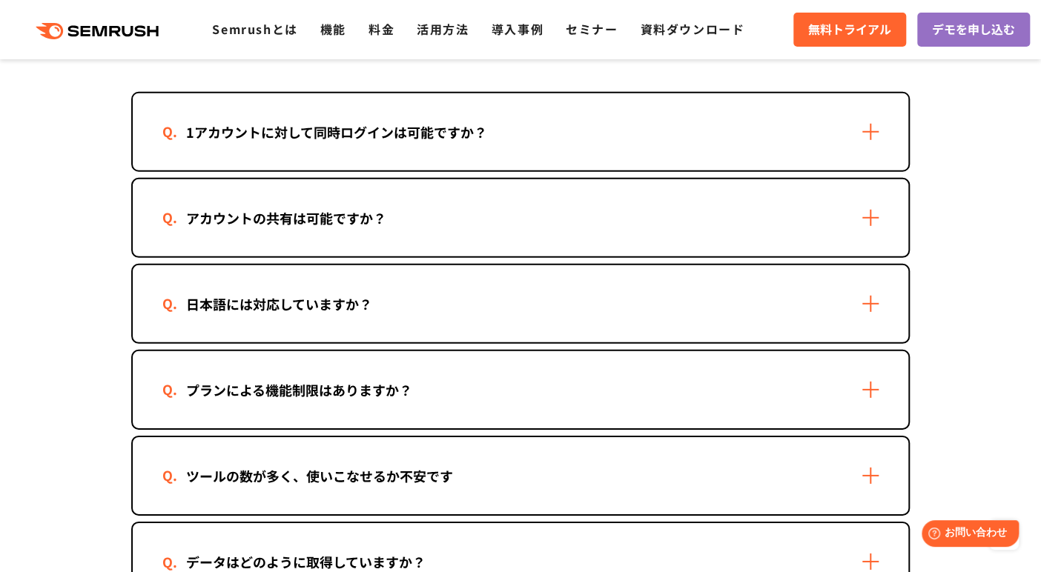
click at [871, 308] on div "日本語には対応していますか？" at bounding box center [520, 303] width 775 height 77
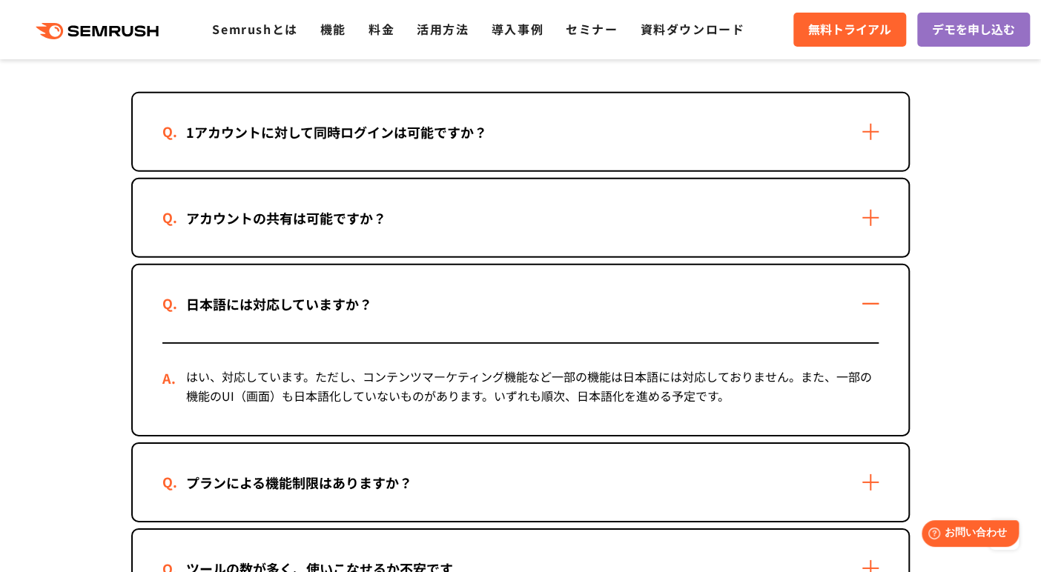
click at [871, 308] on div "日本語には対応していますか？" at bounding box center [520, 303] width 775 height 77
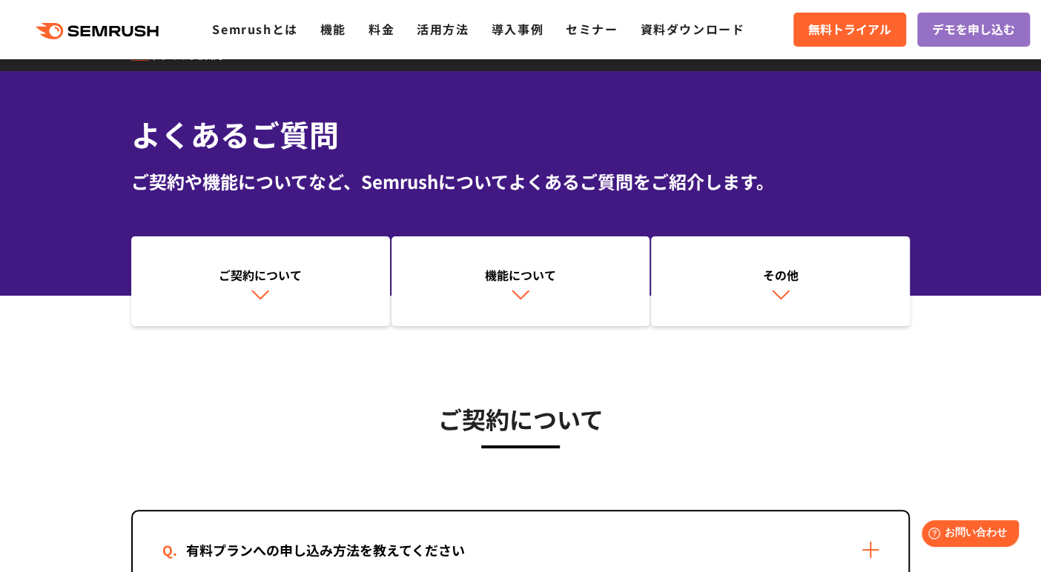
scroll to position [15, 0]
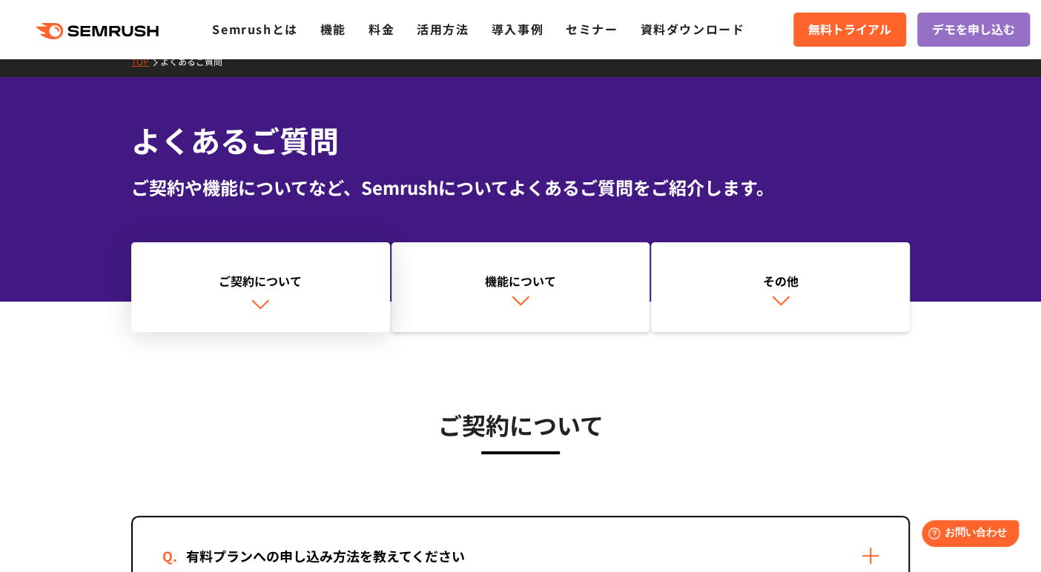
click at [328, 291] on link "ご契約について" at bounding box center [260, 287] width 259 height 90
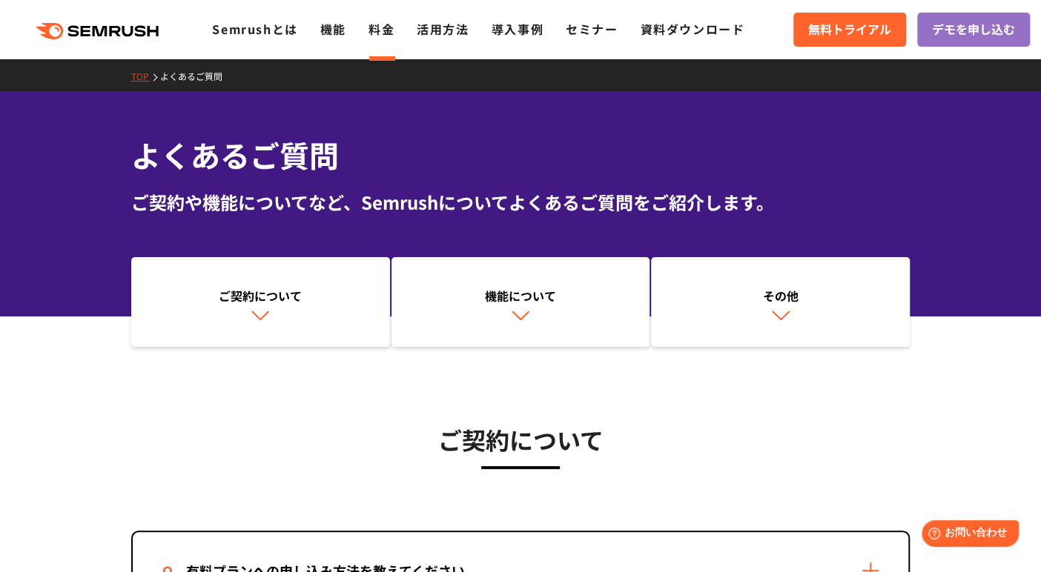
click at [376, 26] on link "料金" at bounding box center [381, 29] width 26 height 18
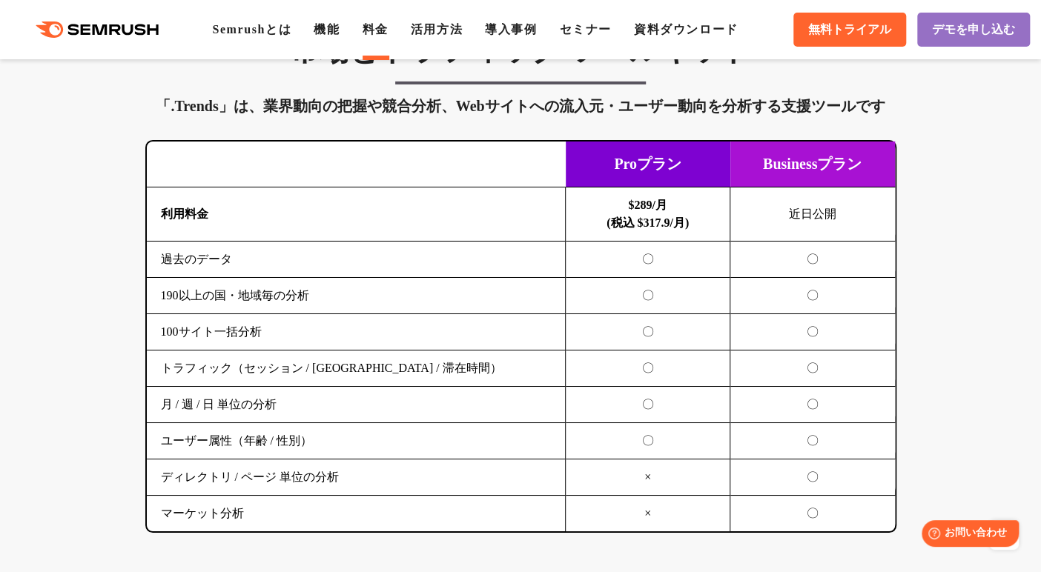
scroll to position [2520, 0]
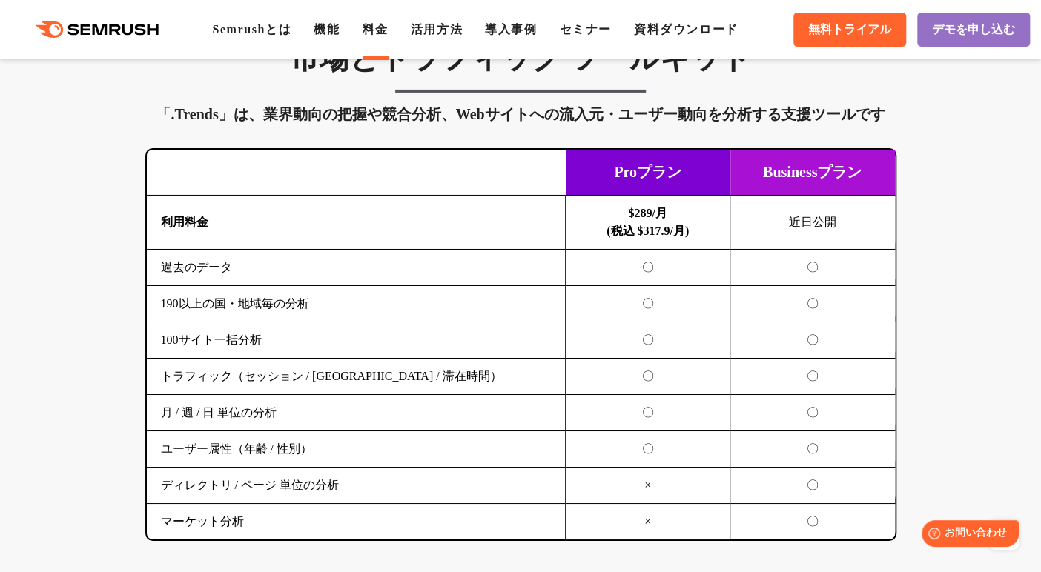
click at [970, 132] on div "SEO分析 ツールキット キーワード調査やコンテンツ最適化、サイト診断、競合分析、成果の可視化までを一括支援するツールです 横にスワイプしてください Proプ…" at bounding box center [520, 51] width 1041 height 3334
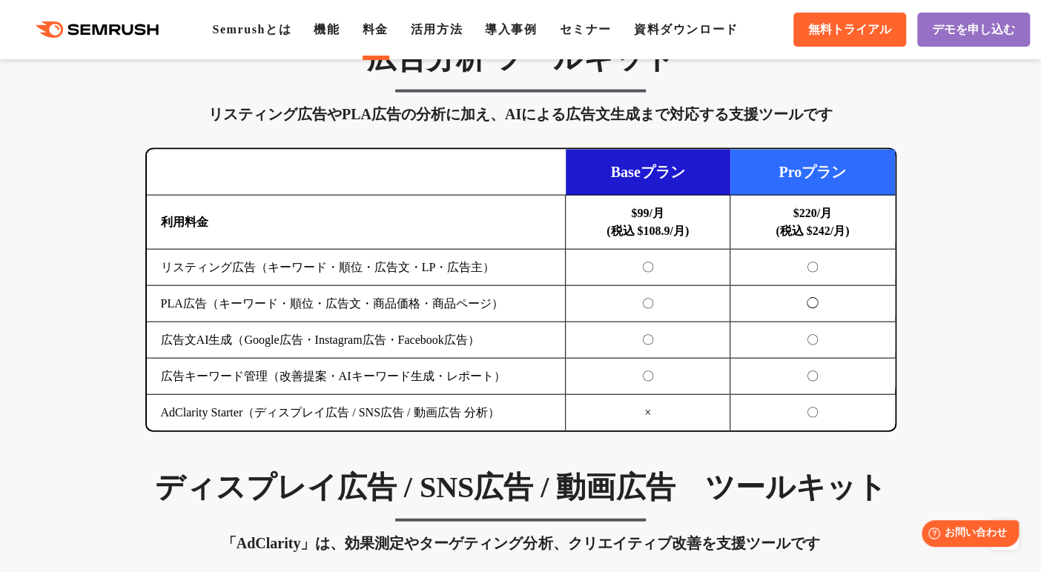
scroll to position [1630, 0]
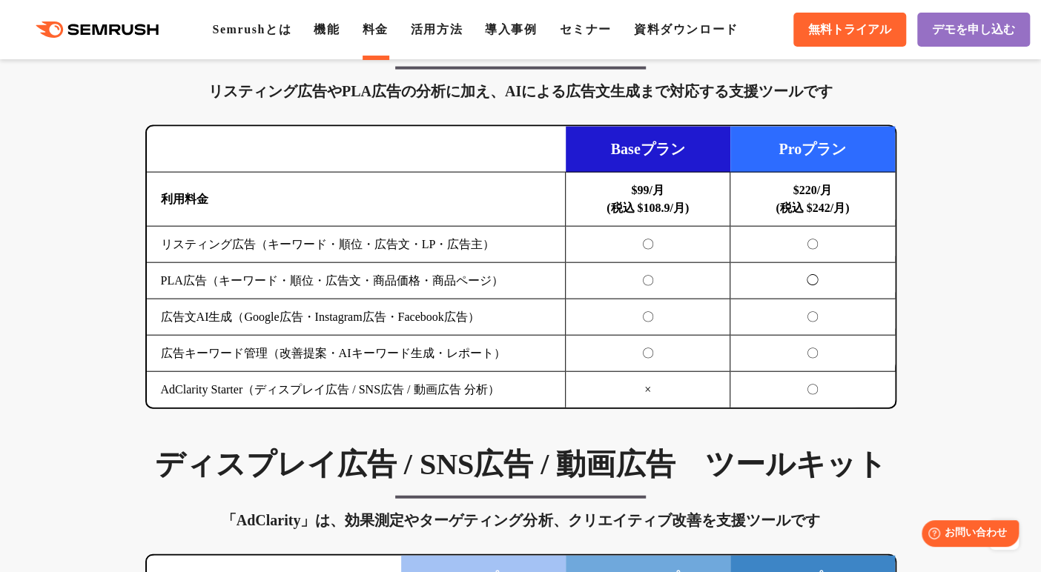
drag, startPoint x: 987, startPoint y: 414, endPoint x: 980, endPoint y: 414, distance: 7.4
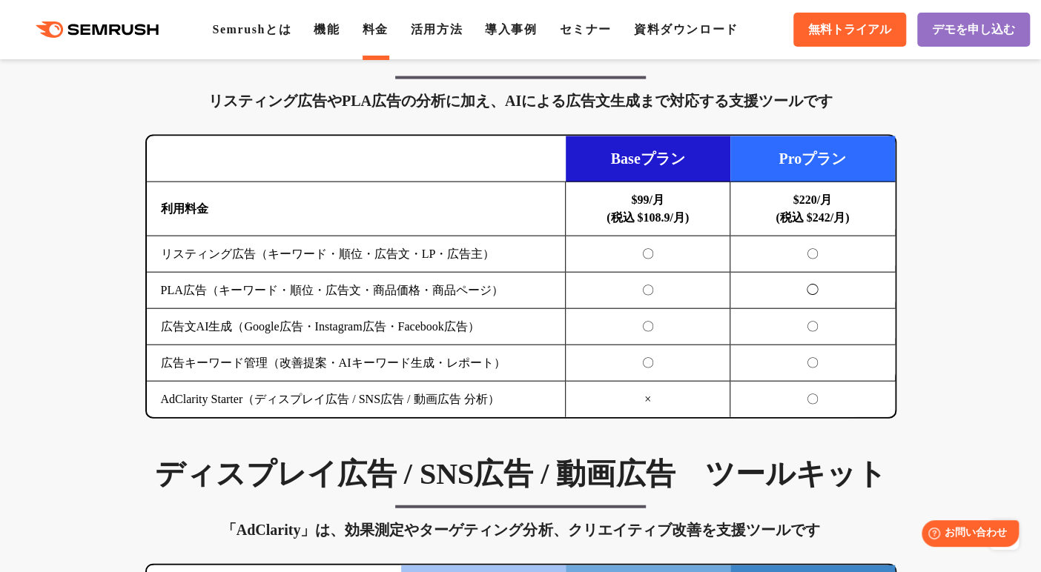
scroll to position [1556, 0]
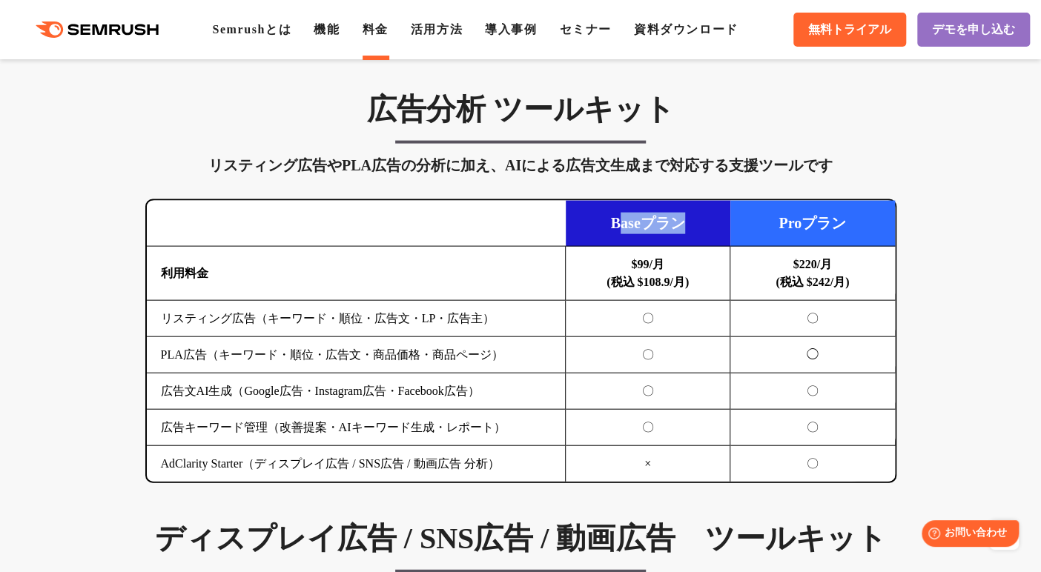
drag, startPoint x: 690, startPoint y: 216, endPoint x: 615, endPoint y: 221, distance: 75.0
click at [616, 221] on td "Baseプラン" at bounding box center [647, 224] width 165 height 46
drag, startPoint x: 608, startPoint y: 220, endPoint x: 688, endPoint y: 219, distance: 80.0
click at [688, 219] on td "Baseプラン" at bounding box center [647, 224] width 165 height 46
copy td "Baseプラン"
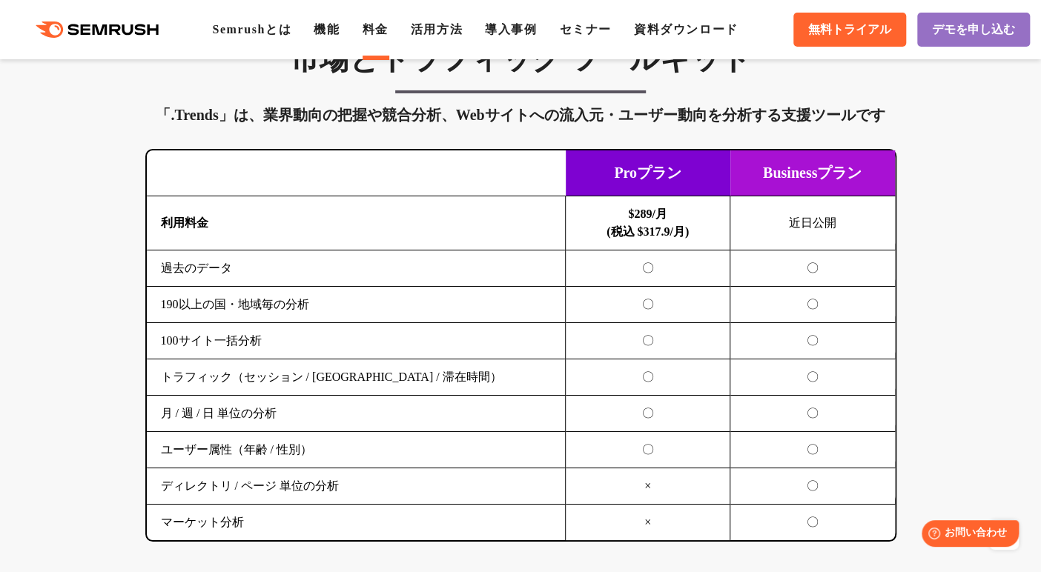
scroll to position [2520, 0]
drag, startPoint x: 982, startPoint y: 413, endPoint x: 965, endPoint y: 414, distance: 17.1
click at [980, 414] on div "SEO分析 ツールキット キーワード調査やコンテンツ最適化、サイト診断、競合分析、成果の可視化までを一括支援するツールです 横にスワイプしてください Proプ…" at bounding box center [520, 51] width 1041 height 3334
drag, startPoint x: 675, startPoint y: 202, endPoint x: 616, endPoint y: 205, distance: 59.4
click at [616, 196] on td "Proプラン" at bounding box center [647, 173] width 165 height 46
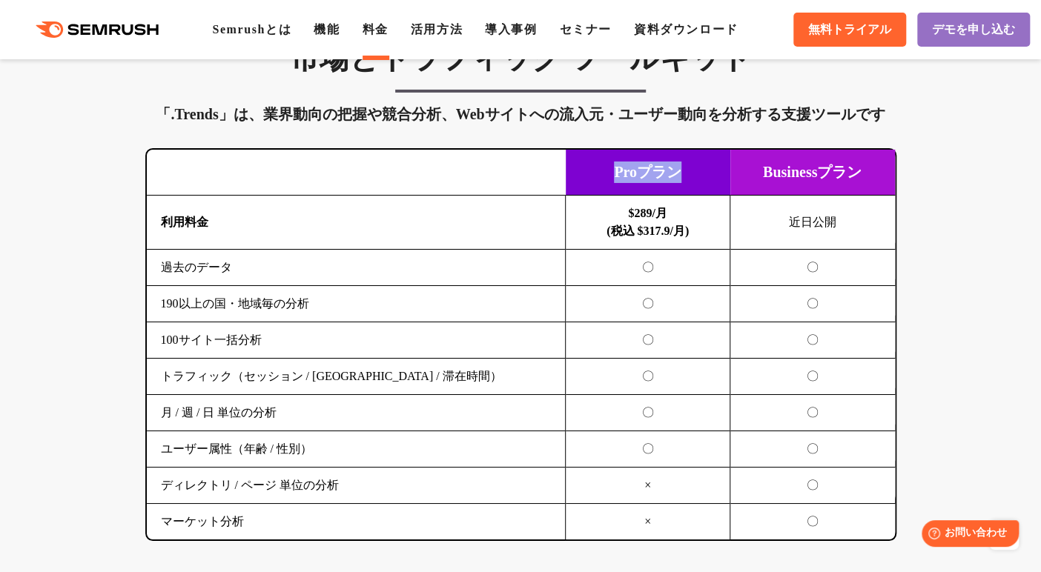
copy td "Proプラン"
click at [949, 210] on div "SEO分析 ツールキット キーワード調査やコンテンツ最適化、サイト診断、競合分析、成果の可視化までを一括支援するツールです 横にスワイプしてください Proプ…" at bounding box center [520, 51] width 1041 height 3334
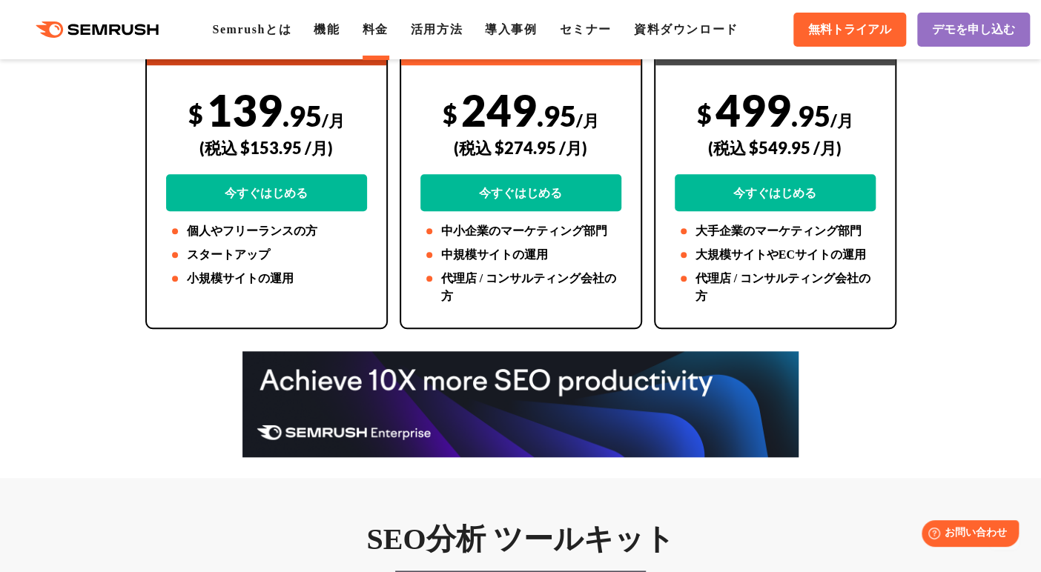
scroll to position [445, 0]
